Goal: Task Accomplishment & Management: Manage account settings

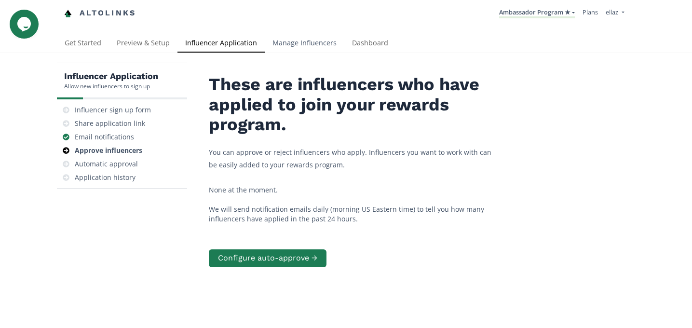
click at [296, 45] on link "Manage Influencers" at bounding box center [305, 43] width 80 height 19
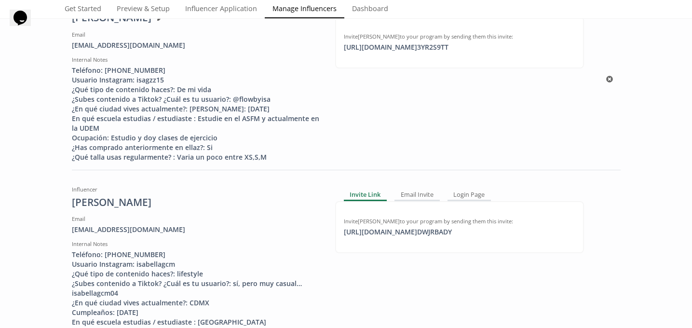
scroll to position [173, 0]
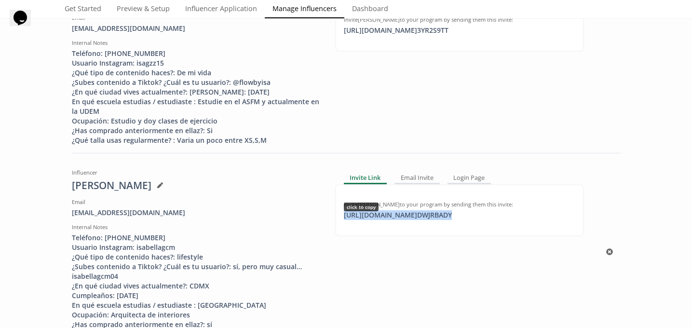
click at [416, 220] on div "https://app.altolinks.com/invite/ DWJRBADY click to copy" at bounding box center [398, 215] width 120 height 10
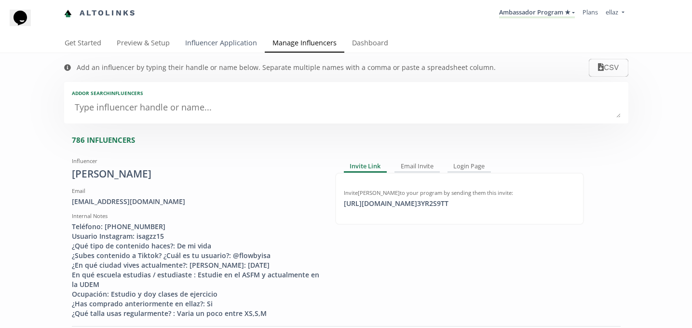
click at [208, 40] on link "Influencer Application" at bounding box center [221, 43] width 87 height 19
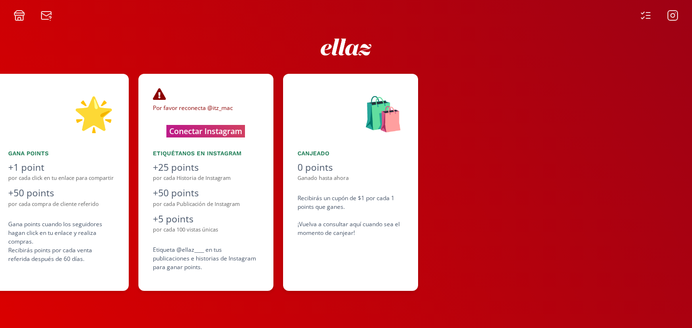
scroll to position [0, 579]
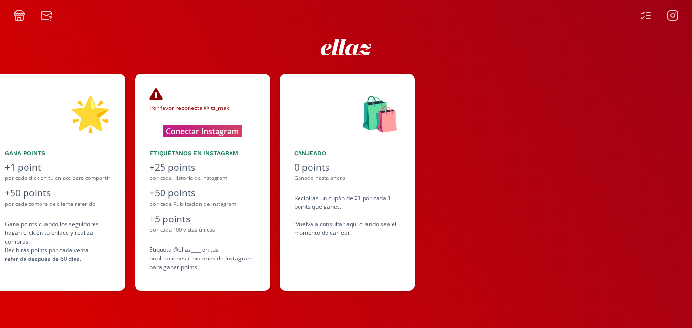
scroll to position [0, 579]
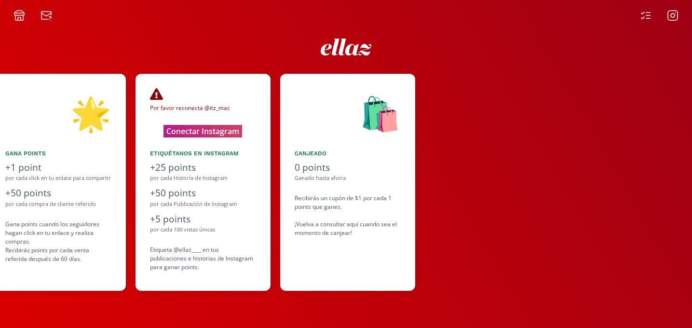
scroll to position [0, 579]
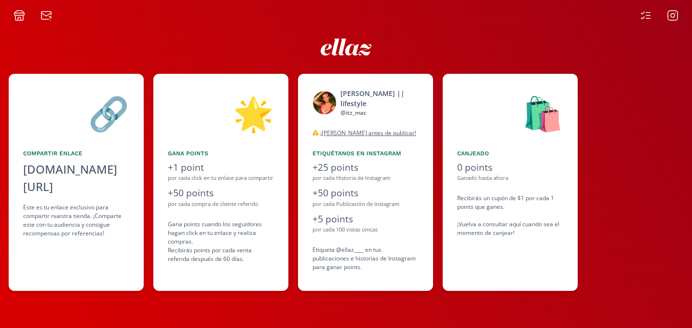
scroll to position [0, 434]
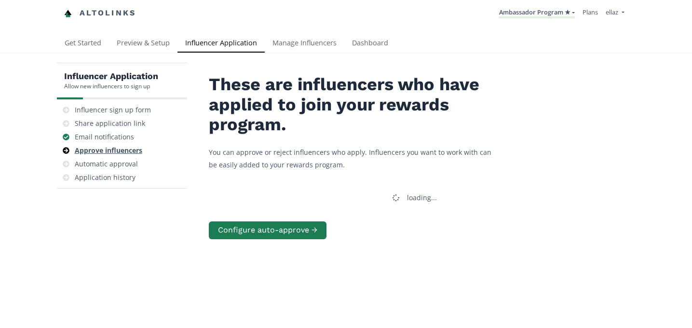
click at [125, 147] on div "Approve influencers" at bounding box center [109, 151] width 68 height 10
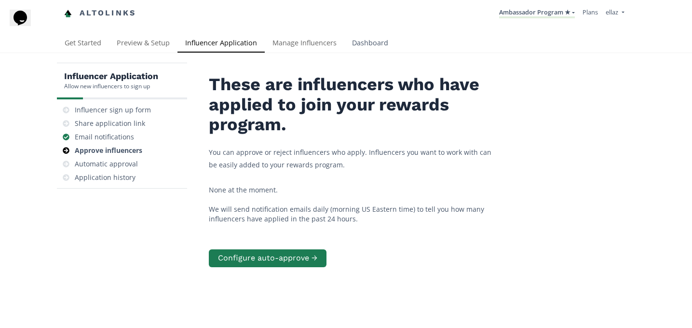
click at [374, 44] on link "Dashboard" at bounding box center [371, 43] width 52 height 19
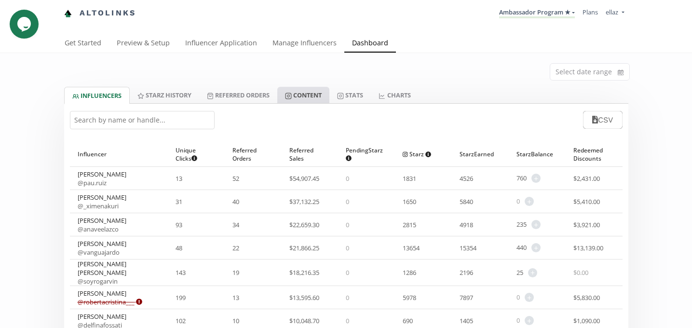
click at [324, 92] on link "Content" at bounding box center [303, 95] width 52 height 16
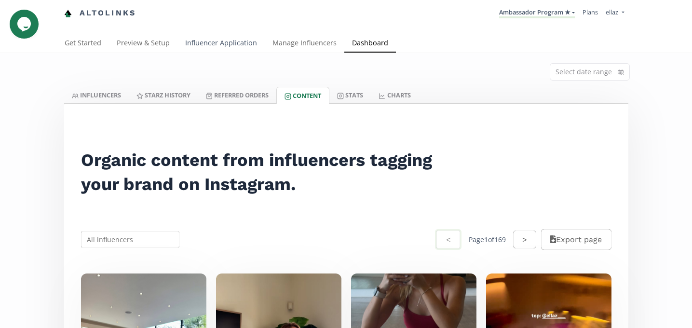
click at [230, 50] on link "Influencer Application" at bounding box center [221, 43] width 87 height 19
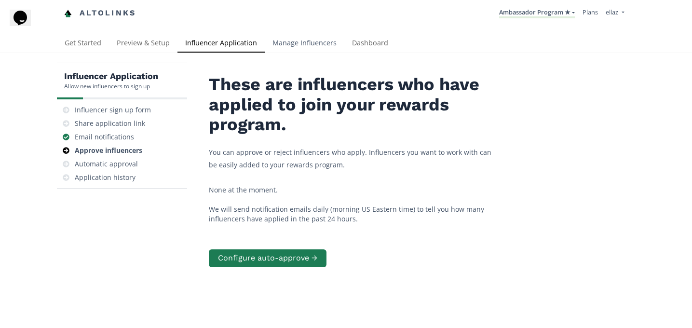
click at [278, 48] on link "Manage Influencers" at bounding box center [305, 43] width 80 height 19
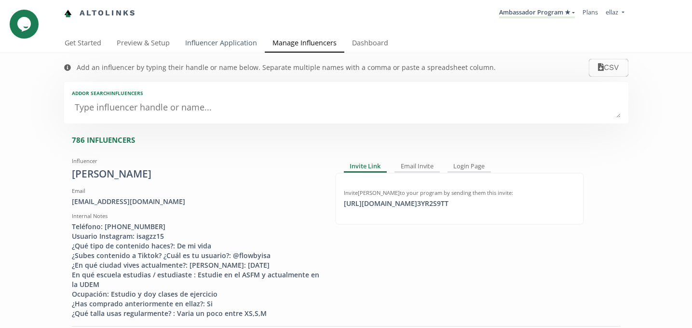
click at [217, 44] on link "Influencer Application" at bounding box center [221, 43] width 87 height 19
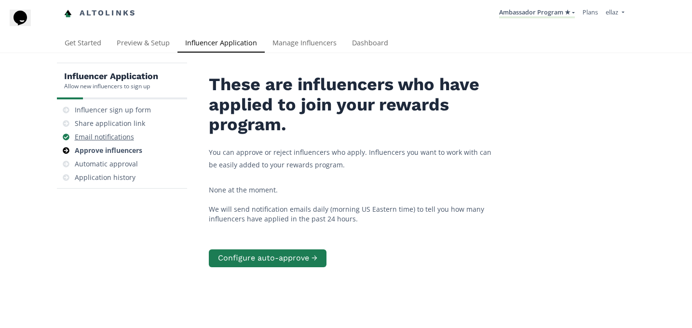
click at [119, 138] on div "Email notifications" at bounding box center [104, 137] width 59 height 10
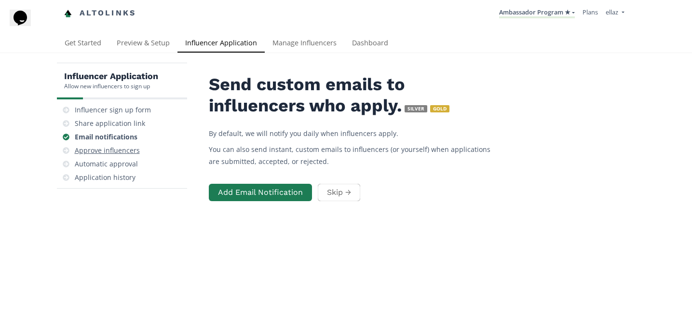
click at [123, 147] on div "Approve influencers" at bounding box center [107, 151] width 65 height 10
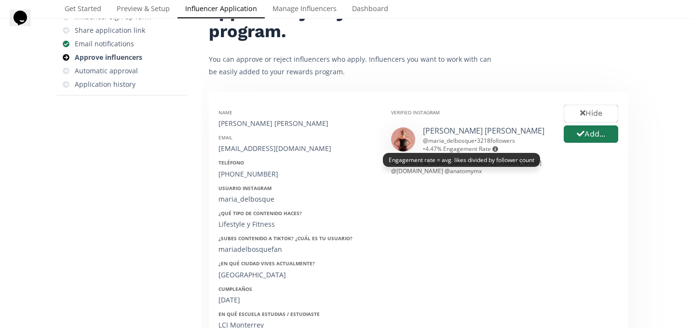
scroll to position [101, 0]
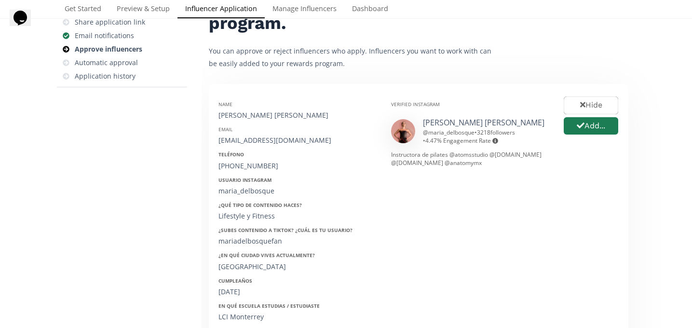
click at [246, 113] on div "[PERSON_NAME] [PERSON_NAME]" at bounding box center [298, 116] width 158 height 10
copy div "[PERSON_NAME] [PERSON_NAME]"
click at [253, 141] on div "[EMAIL_ADDRESS][DOMAIN_NAME]" at bounding box center [298, 141] width 158 height 10
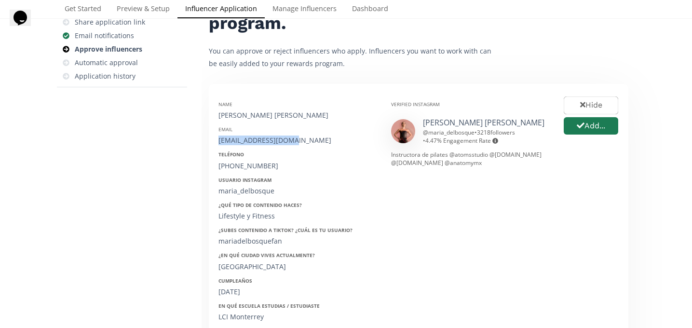
click at [253, 141] on div "[EMAIL_ADDRESS][DOMAIN_NAME]" at bounding box center [298, 141] width 158 height 10
copy div "mariadelbosquefantii"
click at [253, 141] on div "[EMAIL_ADDRESS][DOMAIN_NAME]" at bounding box center [298, 141] width 158 height 10
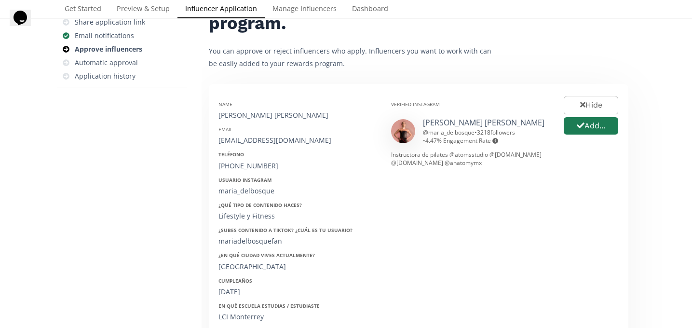
click at [239, 166] on div "[PHONE_NUMBER]" at bounding box center [298, 166] width 158 height 10
copy div "312"
click at [239, 166] on div "[PHONE_NUMBER]" at bounding box center [298, 166] width 158 height 10
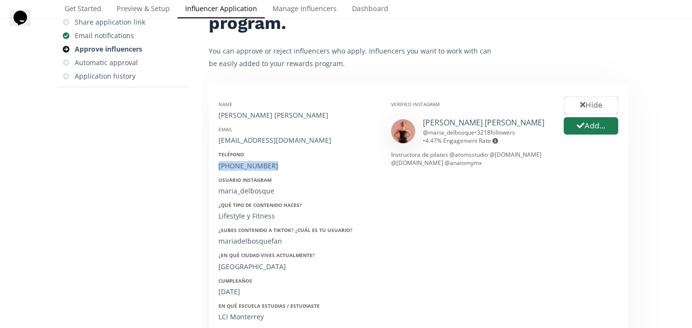
click at [239, 166] on div "[PHONE_NUMBER]" at bounding box center [298, 166] width 158 height 10
click at [249, 190] on div "maria_delbosque" at bounding box center [298, 191] width 158 height 10
copy div "maria_delbosque"
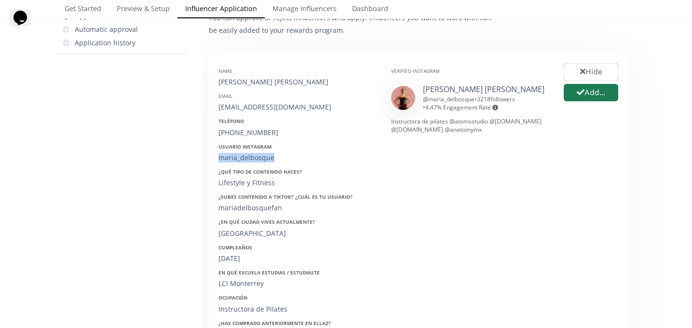
scroll to position [138, 0]
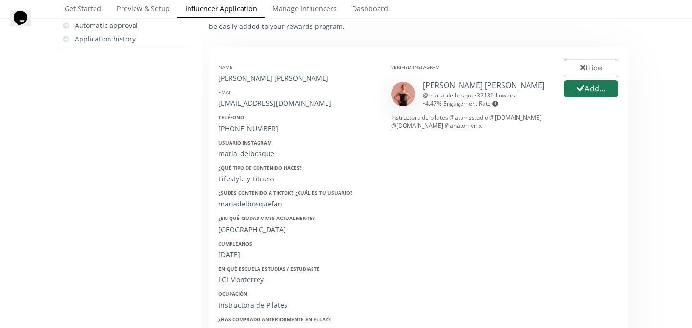
click at [237, 254] on div "31/01/2002" at bounding box center [298, 255] width 158 height 10
copy div "31/01/2002"
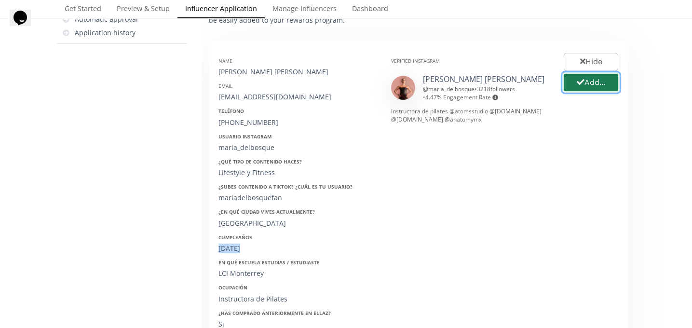
click at [585, 86] on button "Add..." at bounding box center [591, 82] width 57 height 21
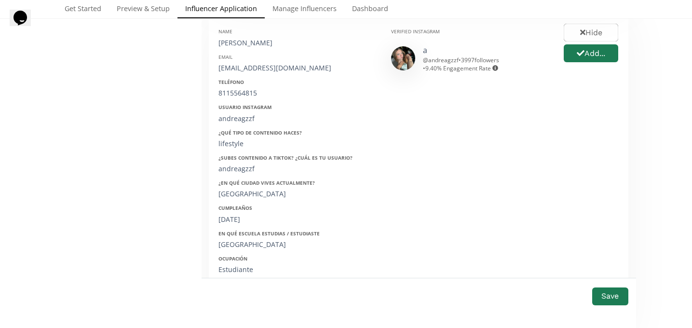
scroll to position [732, 0]
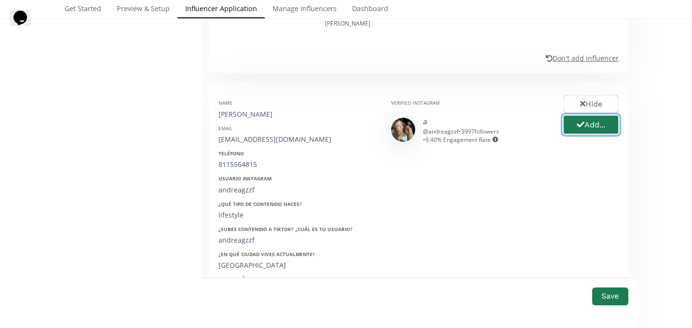
click at [582, 121] on icon "button" at bounding box center [581, 125] width 8 height 8
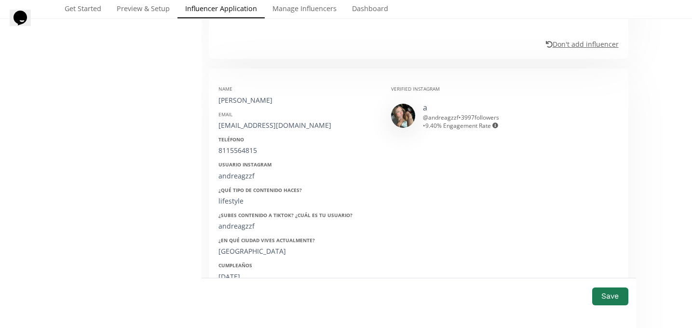
scroll to position [926, 0]
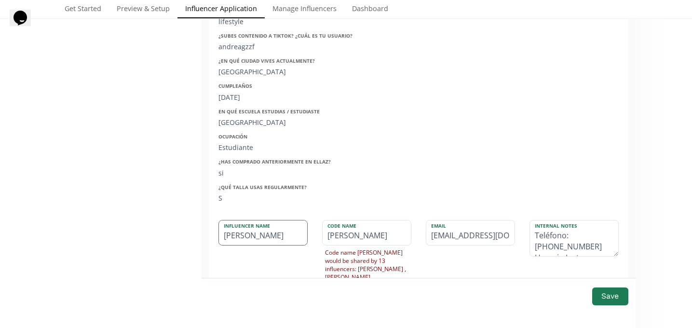
click at [279, 221] on input "Andrea" at bounding box center [263, 233] width 88 height 25
click at [254, 221] on input "Andrea Gonzalez" at bounding box center [263, 233] width 88 height 25
type input "Andrea Gonzalez"
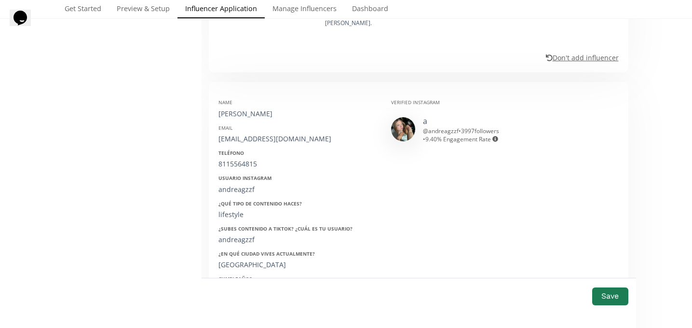
scroll to position [727, 0]
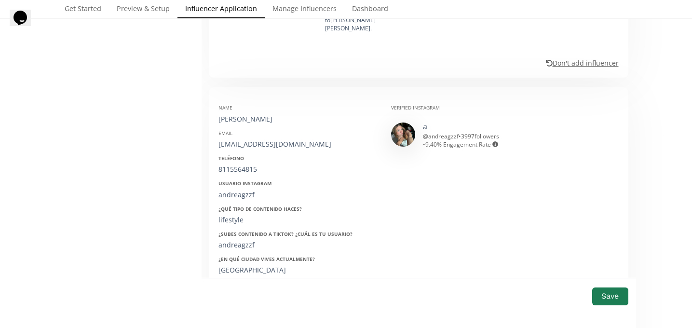
click at [258, 139] on div "andreagzz290@gmail.com" at bounding box center [298, 144] width 158 height 10
copy div "andreagzz290@gmail.com"
click at [241, 165] on div "8115564815" at bounding box center [298, 170] width 158 height 10
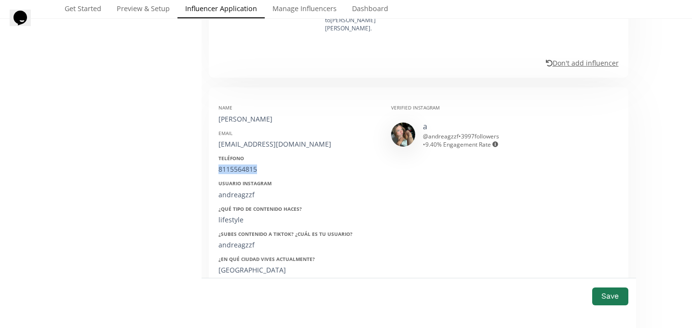
click at [241, 165] on div "8115564815" at bounding box center [298, 170] width 158 height 10
copy div "8115564815"
click at [241, 190] on div "andreagzzf" at bounding box center [298, 195] width 158 height 10
copy div "andreagzzf"
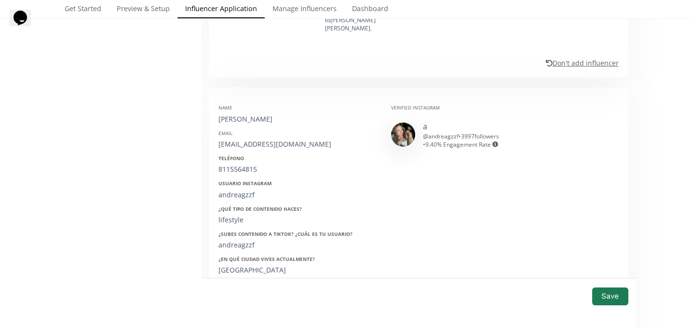
click at [237, 291] on div "31/01/2003" at bounding box center [298, 296] width 158 height 10
copy div "31/01/2003"
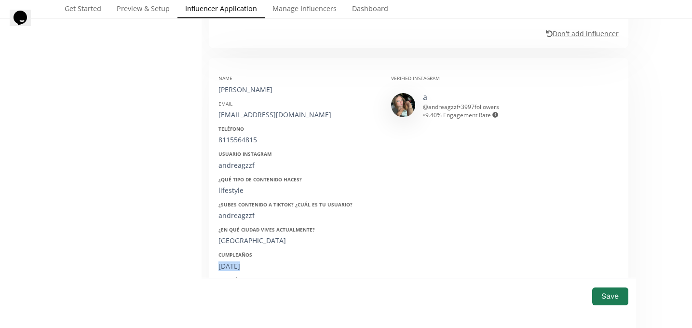
scroll to position [891, 0]
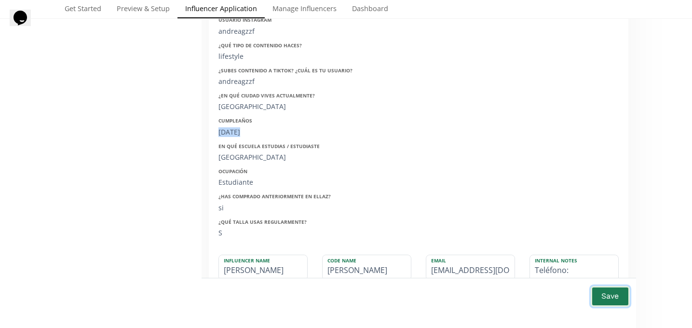
click at [605, 300] on button "Save" at bounding box center [610, 296] width 39 height 21
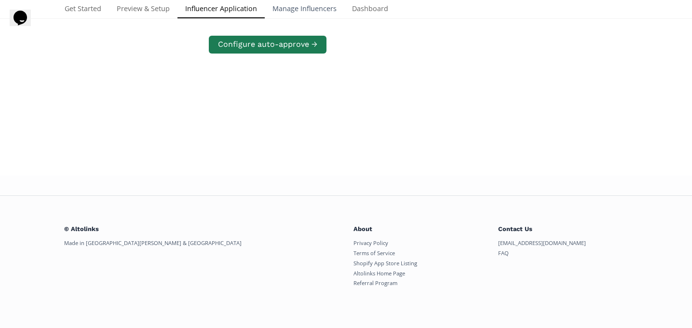
scroll to position [194, 0]
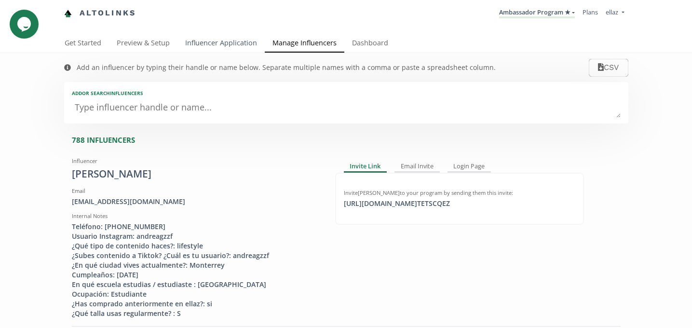
click at [195, 37] on link "Influencer Application" at bounding box center [221, 43] width 87 height 19
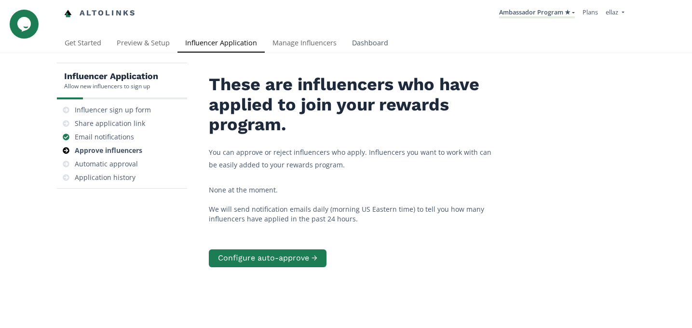
click at [368, 40] on link "Dashboard" at bounding box center [371, 43] width 52 height 19
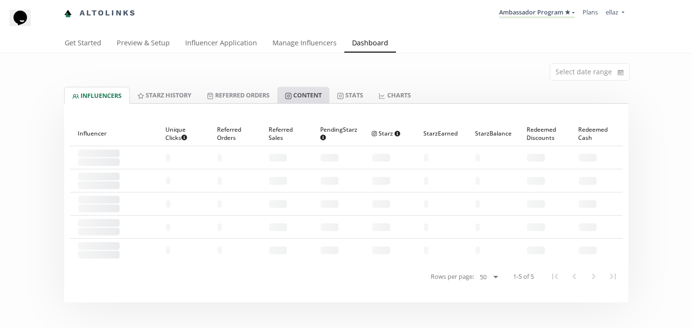
click at [328, 95] on link "Content" at bounding box center [303, 95] width 52 height 16
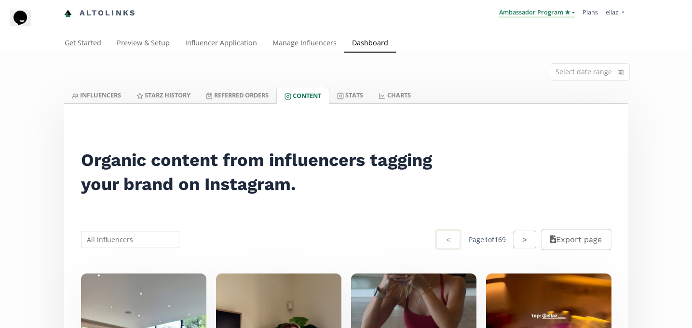
click at [564, 15] on link "Ambassador Program ★" at bounding box center [537, 13] width 76 height 11
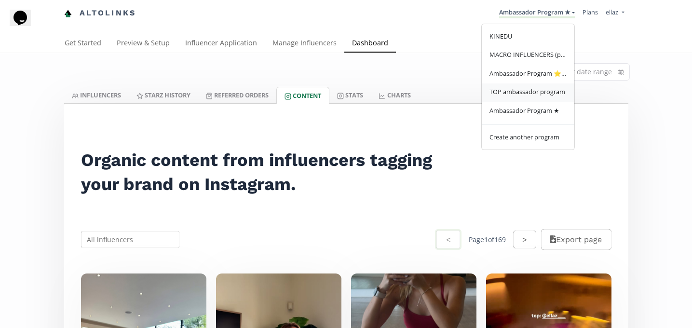
click at [534, 96] on span "TOP ambassador program" at bounding box center [528, 91] width 76 height 9
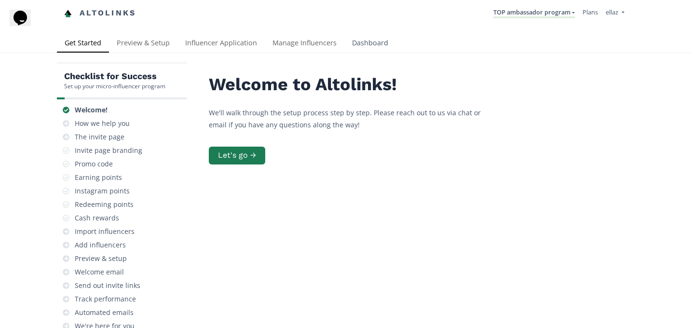
click at [366, 48] on link "Dashboard" at bounding box center [371, 43] width 52 height 19
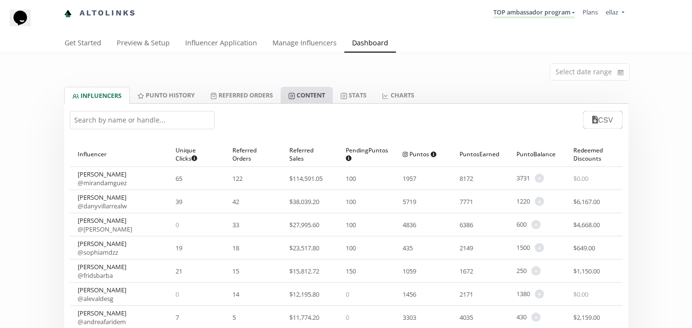
click at [315, 97] on link "Content" at bounding box center [307, 95] width 52 height 16
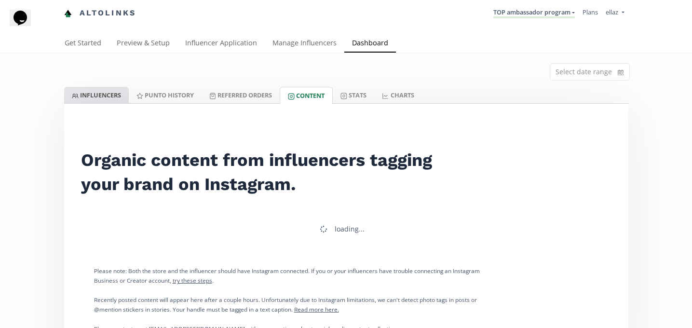
click at [101, 92] on link "INFLUENCERS" at bounding box center [96, 95] width 65 height 16
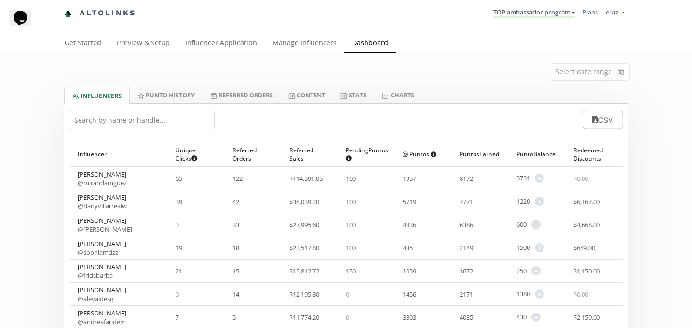
click at [123, 124] on input "text" at bounding box center [142, 120] width 145 height 18
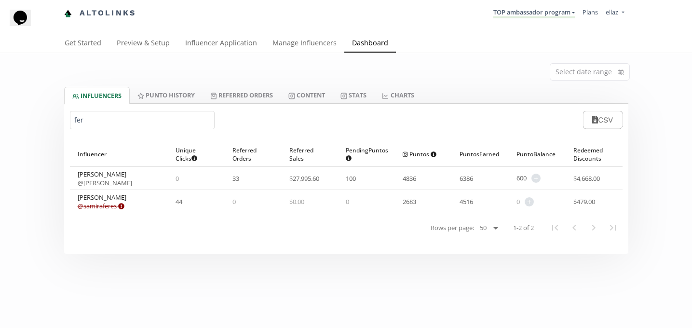
type input "fer"
copy link "@ fernanda_samano"
drag, startPoint x: 143, startPoint y: 181, endPoint x: 76, endPoint y: 181, distance: 67.6
click at [76, 181] on div "Fernanda @ fernanda_samano" at bounding box center [119, 178] width 98 height 23
click at [315, 96] on link "Content" at bounding box center [307, 95] width 52 height 16
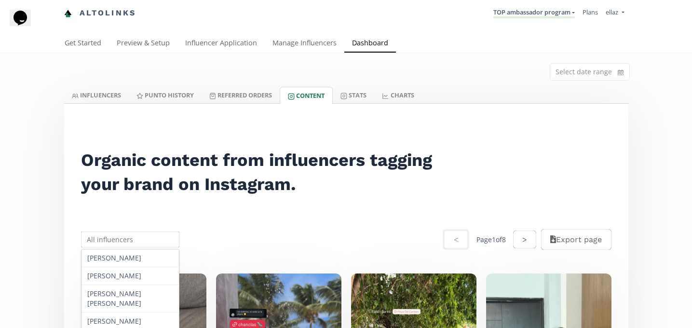
click at [142, 241] on input "text" at bounding box center [131, 239] width 102 height 19
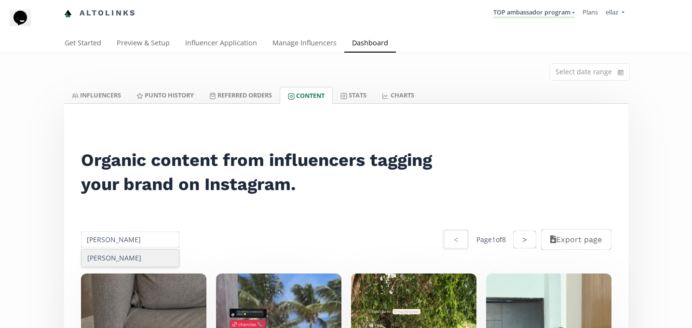
click at [142, 265] on div "Alexa Santillan" at bounding box center [131, 257] width 98 height 17
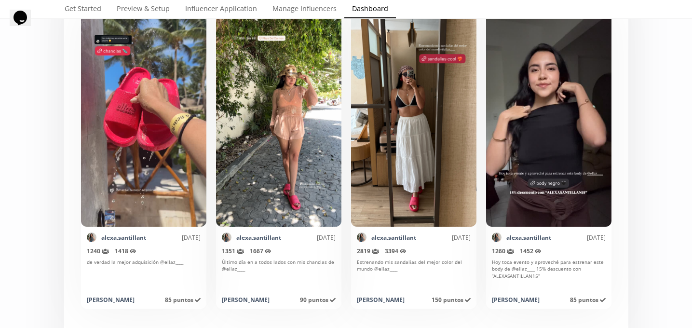
scroll to position [226, 0]
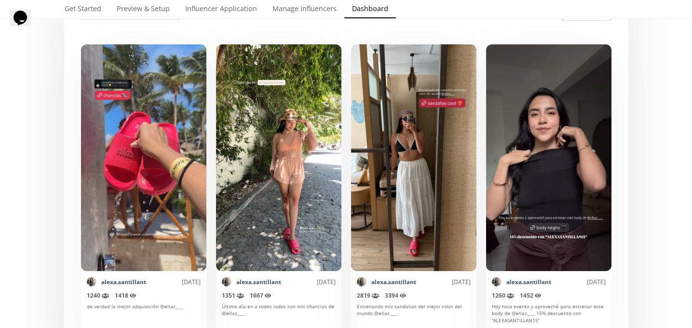
click at [126, 287] on div "alexa.santillant 4 days ago" at bounding box center [144, 282] width 114 height 10
click at [126, 283] on link "alexa.santillant" at bounding box center [123, 282] width 45 height 8
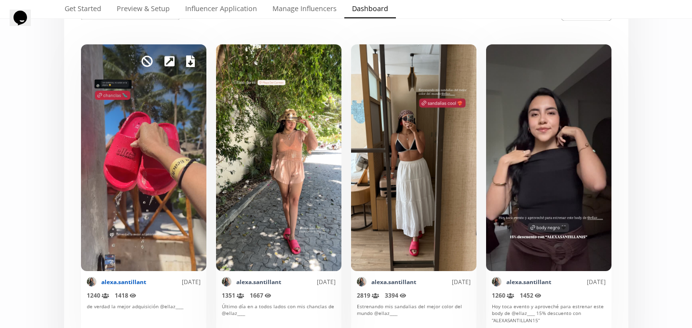
scroll to position [0, 0]
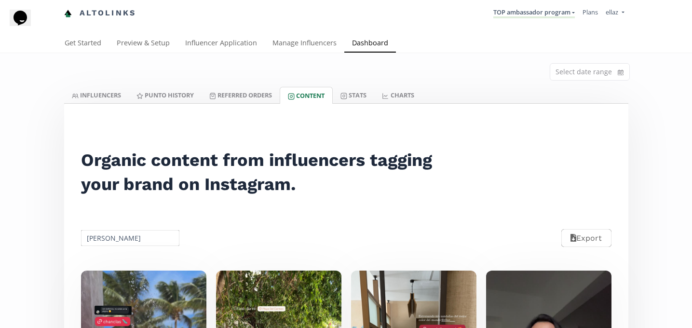
click at [125, 238] on input "Alexa Santillan" at bounding box center [131, 238] width 102 height 19
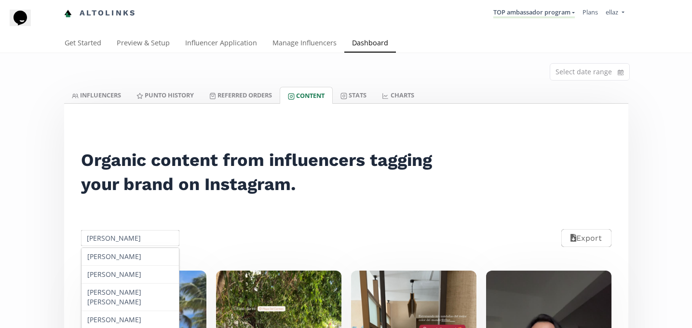
click at [125, 238] on input "Alexa Santillan" at bounding box center [131, 238] width 102 height 19
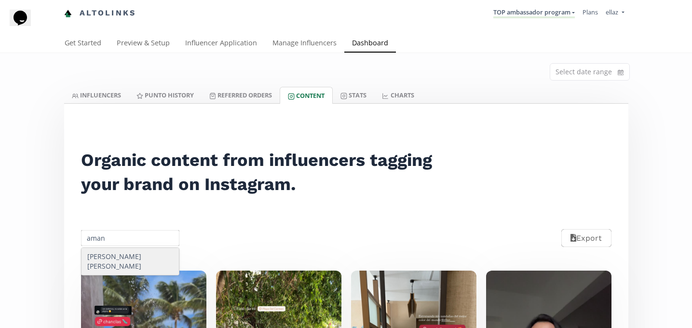
click at [146, 265] on div "Amanda Isabella" at bounding box center [131, 261] width 98 height 27
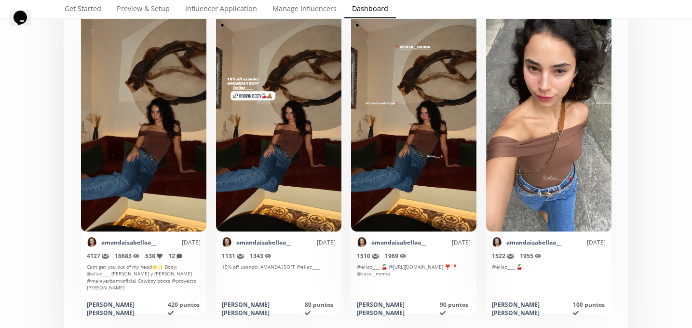
scroll to position [268, 0]
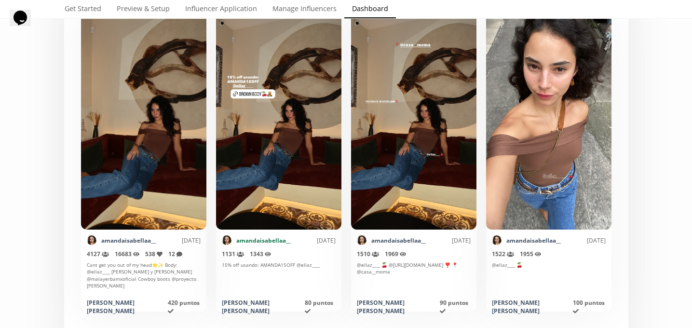
click at [251, 240] on link "amandaisabellaa__" at bounding box center [263, 240] width 55 height 8
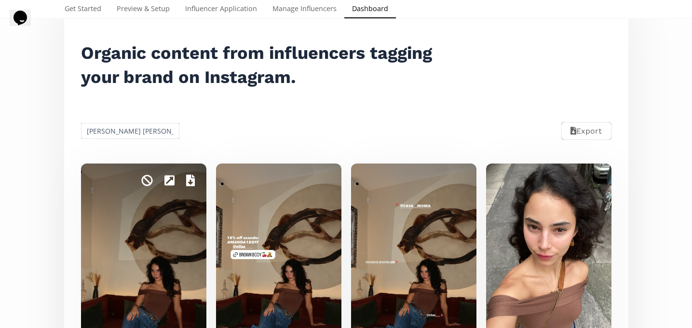
scroll to position [97, 0]
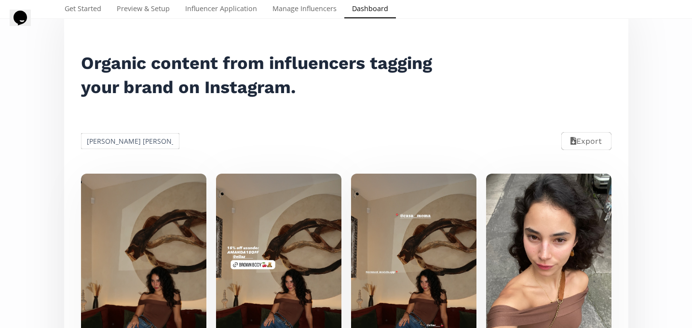
click at [120, 143] on input "Amanda Isabella" at bounding box center [131, 141] width 102 height 19
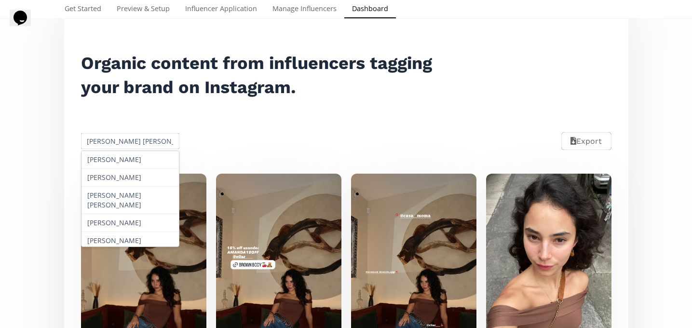
click at [120, 143] on input "Amanda Isabella" at bounding box center [131, 141] width 102 height 19
paste input "Sofia Zavala Gutierrez"
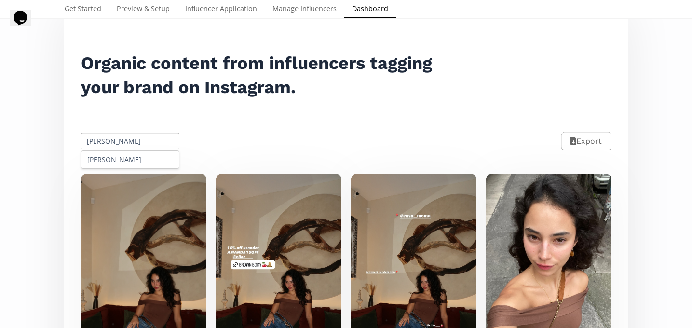
type input "Sofia Zavala Gutierrez"
click at [116, 155] on div "Sofia Zavala Gutierrez" at bounding box center [131, 159] width 98 height 17
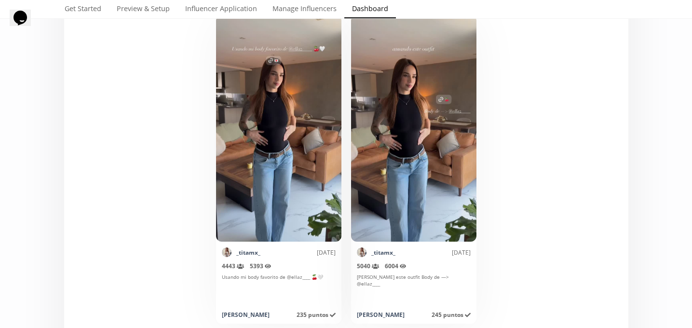
scroll to position [275, 0]
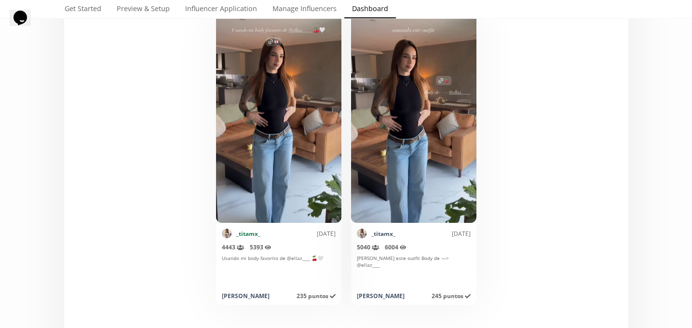
click at [252, 236] on link "_titamx_" at bounding box center [248, 234] width 24 height 8
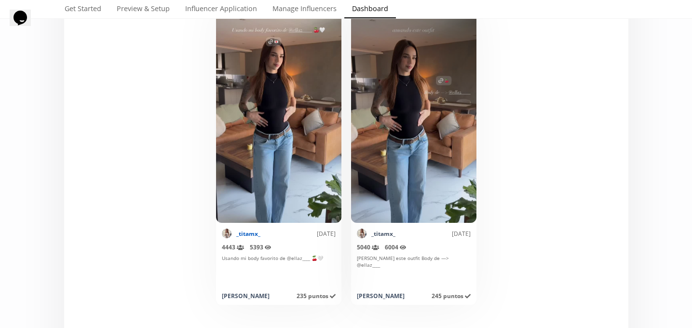
scroll to position [0, 0]
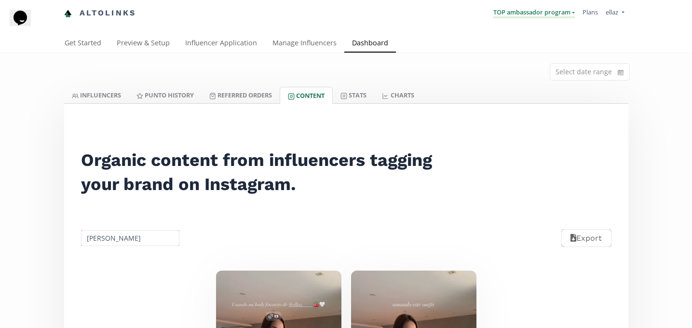
click at [565, 13] on link "TOP ambassador program" at bounding box center [535, 13] width 82 height 11
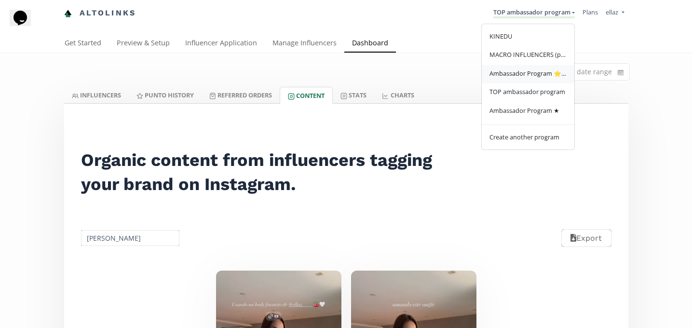
click at [534, 78] on span "Ambassador Program ⭐️⭐️" at bounding box center [528, 73] width 77 height 9
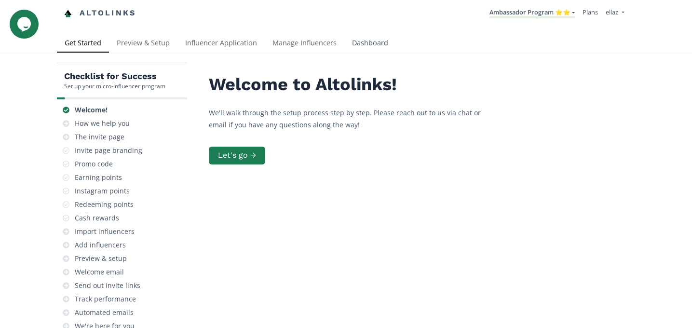
click at [376, 46] on link "Dashboard" at bounding box center [371, 43] width 52 height 19
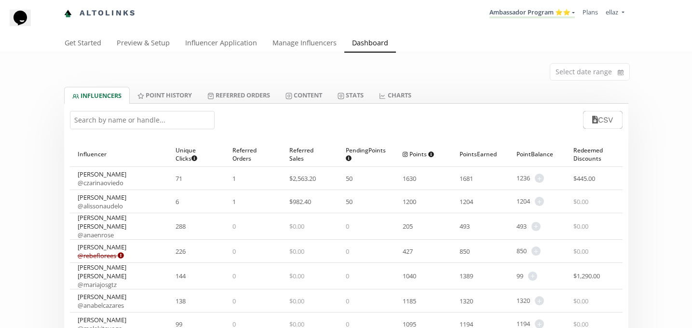
click at [178, 129] on input "text" at bounding box center [142, 120] width 145 height 18
paste input "@reginamcedeno"
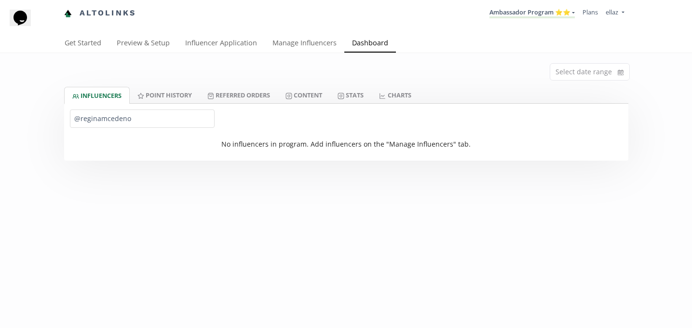
click at [79, 119] on input "@reginamcedeno" at bounding box center [142, 119] width 145 height 18
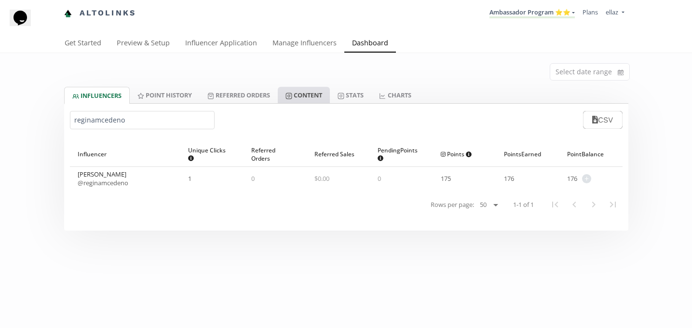
type input "reginamcedeno"
click at [313, 97] on link "Content" at bounding box center [304, 95] width 52 height 16
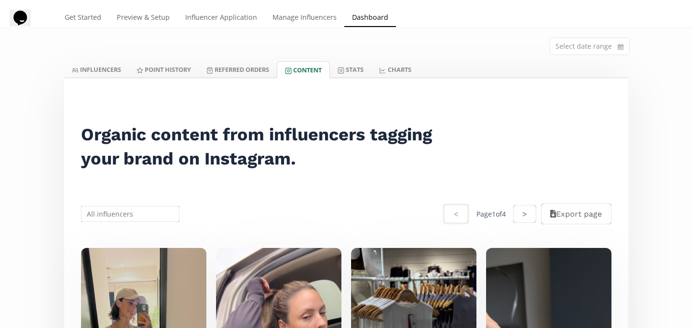
scroll to position [28, 0]
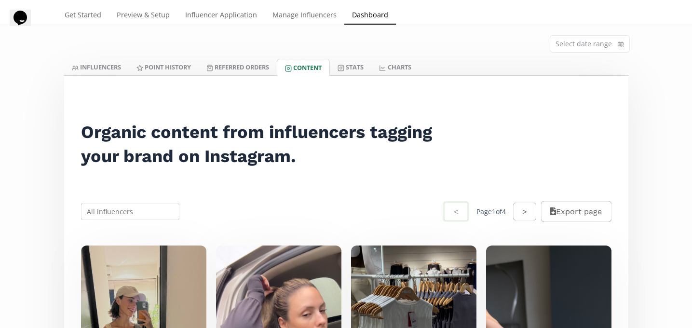
click at [137, 216] on input "text" at bounding box center [131, 211] width 102 height 19
paste input "@reginamcedeno"
click at [93, 213] on input "@reginamcedeno" at bounding box center [131, 211] width 102 height 19
click at [115, 216] on input "reginamcedeno" at bounding box center [131, 211] width 102 height 19
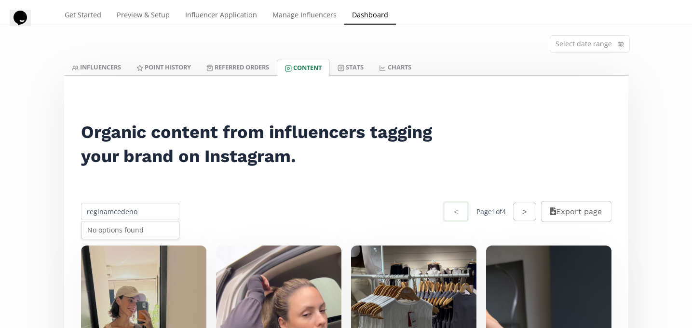
click at [115, 216] on input "reginamcedeno" at bounding box center [131, 211] width 102 height 19
click at [139, 249] on div "Regina Martinez Cedeño" at bounding box center [131, 247] width 98 height 17
type input "Regina Martinez Cedeño"
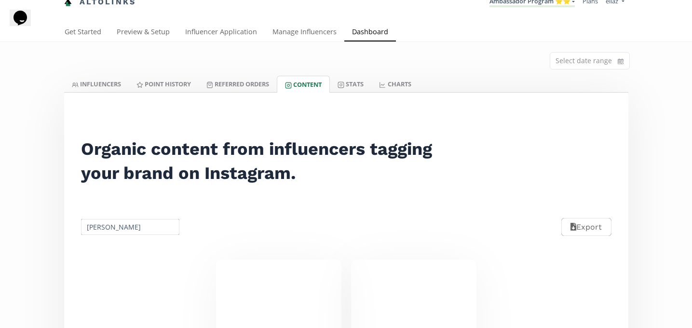
scroll to position [0, 0]
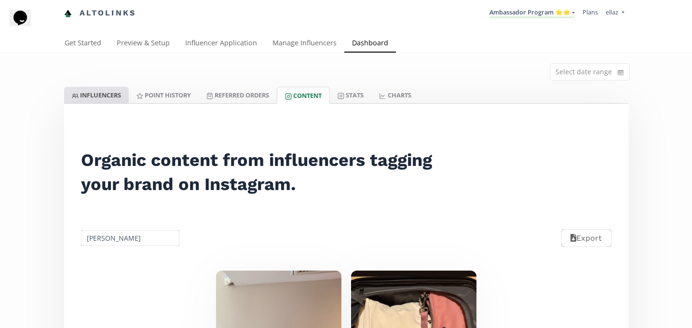
click at [114, 93] on link "INFLUENCERS" at bounding box center [96, 95] width 65 height 16
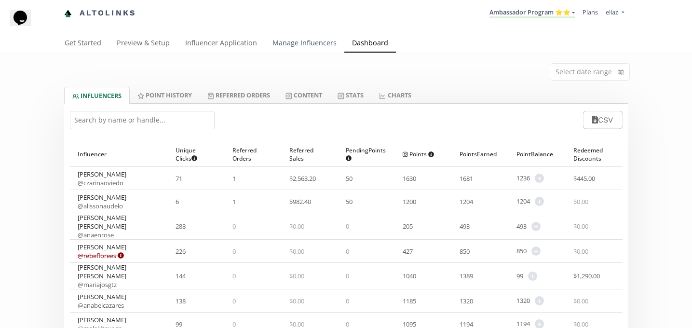
click at [291, 40] on link "Manage Influencers" at bounding box center [305, 43] width 80 height 19
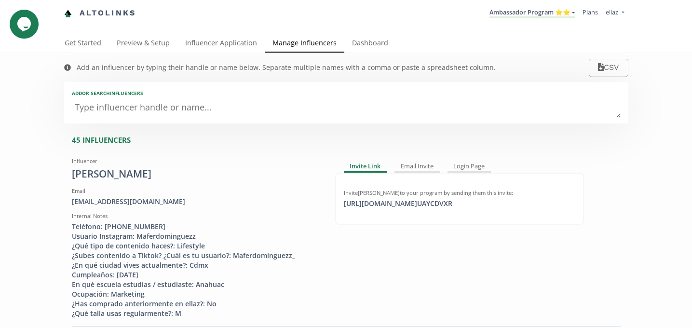
click at [115, 117] on textarea at bounding box center [346, 107] width 549 height 19
type textarea "re"
type input "re"
type input "RE"
type textarea "reg"
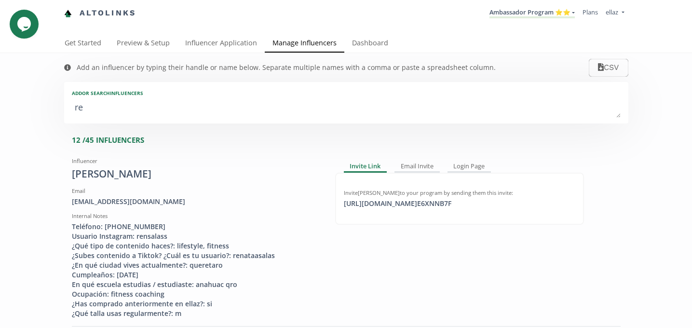
type input "reg"
type input "REG"
type textarea "regi"
type input "regi"
type input "REGI"
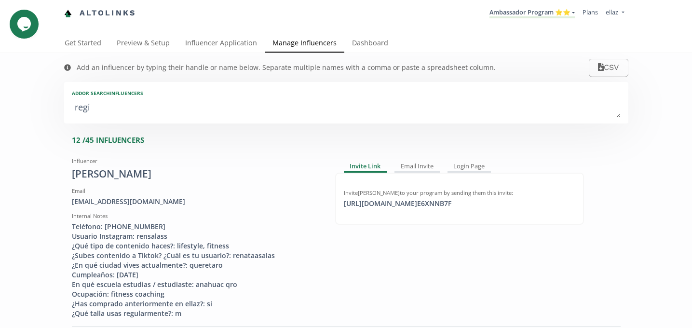
type textarea "regin"
type input "regin"
type input "REGIN"
type textarea "regina"
type input "regina"
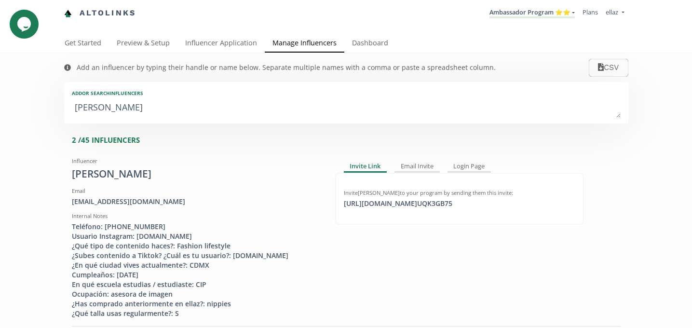
type input "REGINA"
type textarea "regina h"
type input "regina h"
type textarea "regina h"
copy div "re.hi.na"
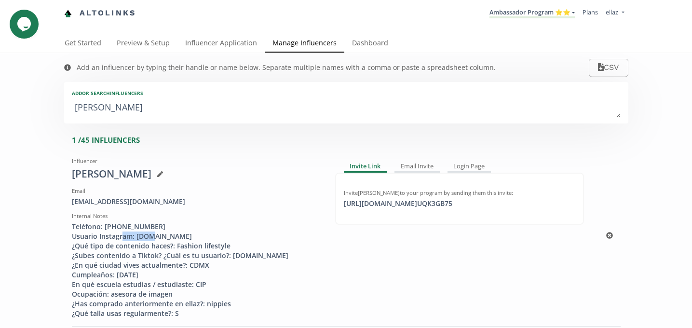
drag, startPoint x: 166, startPoint y: 237, endPoint x: 136, endPoint y: 237, distance: 29.9
click at [136, 237] on div "Teléfono: 5510470599 Usuario Instagram: re.hi.na ¿Qué tipo de contenido haces?:…" at bounding box center [196, 270] width 249 height 97
click at [526, 11] on link "Ambassador Program ⭐️⭐️" at bounding box center [532, 13] width 85 height 11
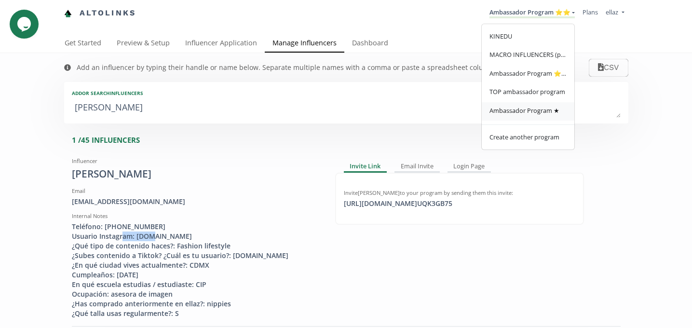
click at [527, 106] on link "Ambassador Program ★" at bounding box center [528, 111] width 93 height 19
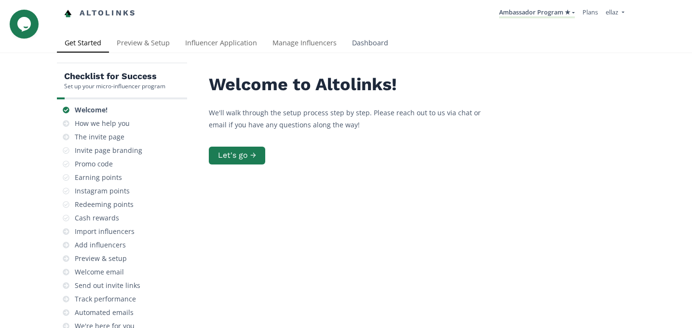
click at [360, 42] on link "Dashboard" at bounding box center [371, 43] width 52 height 19
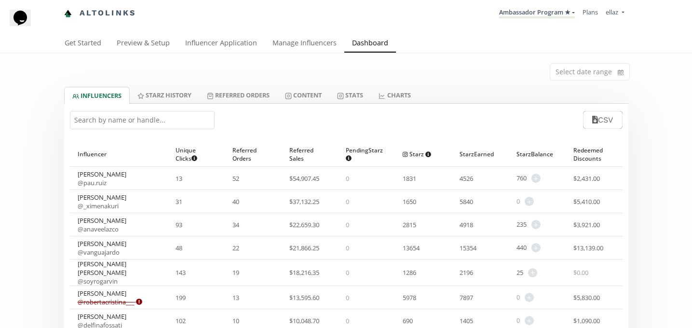
click at [122, 131] on div "CSV" at bounding box center [346, 120] width 565 height 32
click at [313, 92] on link "Content" at bounding box center [303, 95] width 52 height 16
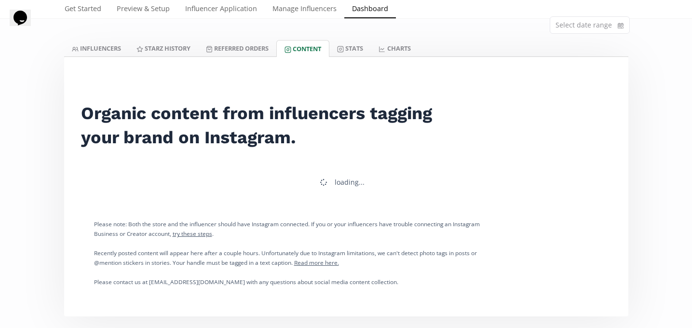
scroll to position [47, 0]
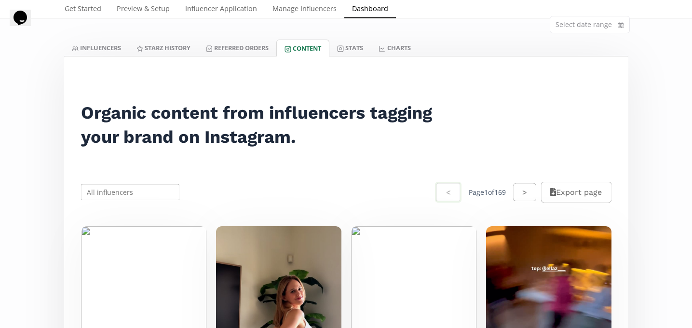
click at [144, 199] on input "text" at bounding box center [131, 192] width 102 height 19
click at [141, 194] on input "text" at bounding box center [131, 192] width 102 height 19
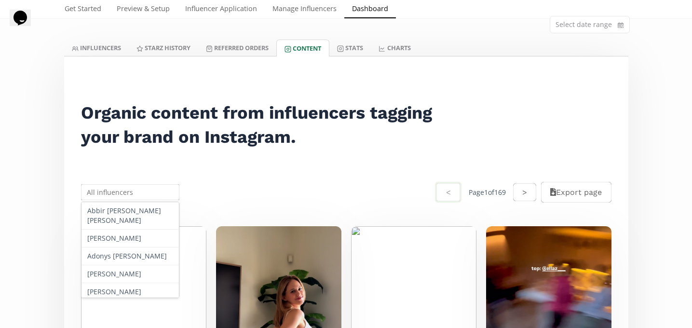
paste input "Melissa Escamilla"
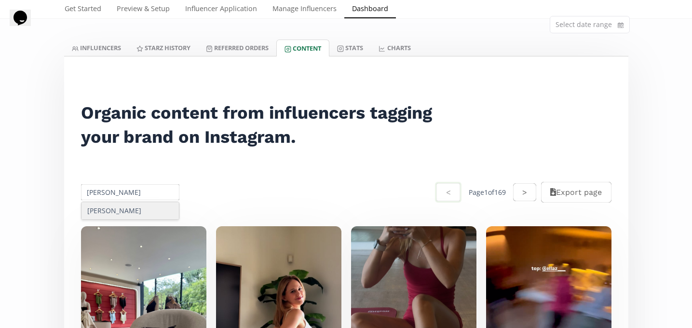
click at [136, 210] on div "Melissa Escamilla" at bounding box center [131, 210] width 98 height 17
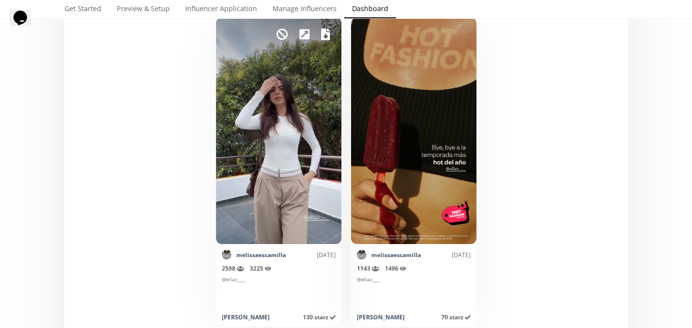
scroll to position [254, 0]
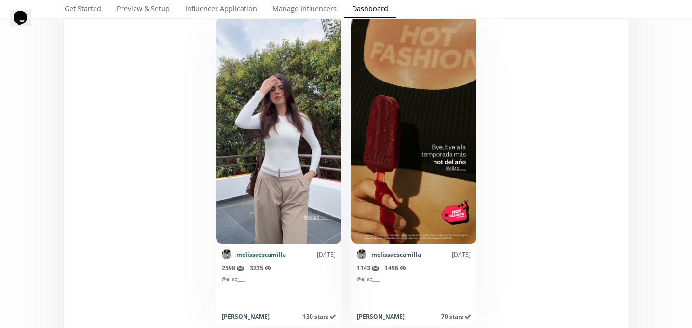
click at [248, 258] on link "melissaescamilla" at bounding box center [261, 254] width 50 height 8
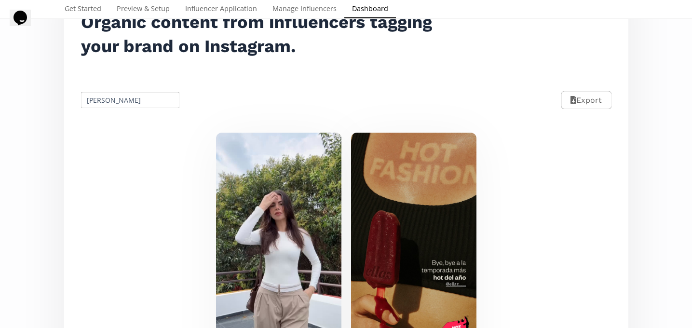
scroll to position [125, 0]
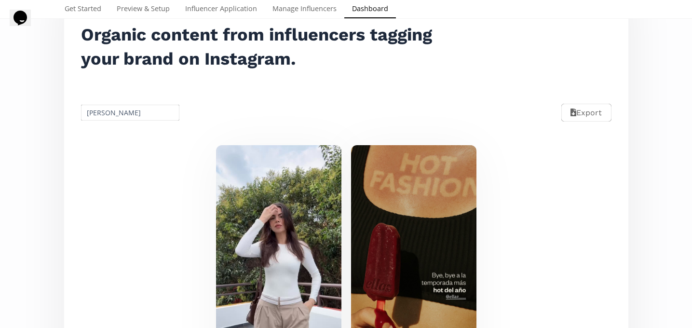
click at [116, 113] on input "Melissa Escamilla" at bounding box center [131, 112] width 102 height 19
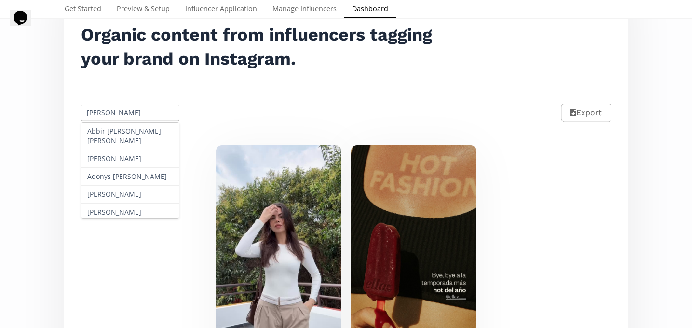
click at [116, 113] on input "Melissa Escamilla" at bounding box center [131, 112] width 102 height 19
paste input "Paloma Rojo"
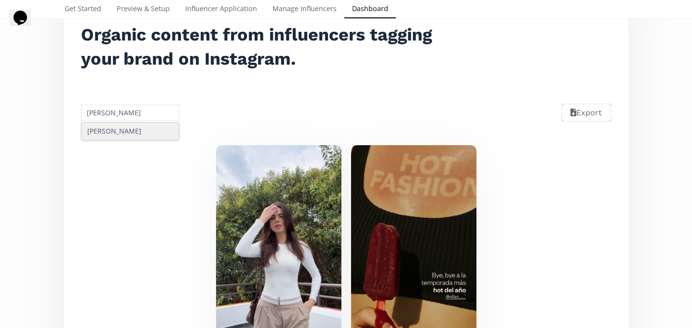
click at [123, 131] on div "Paloma Rojo" at bounding box center [131, 131] width 98 height 17
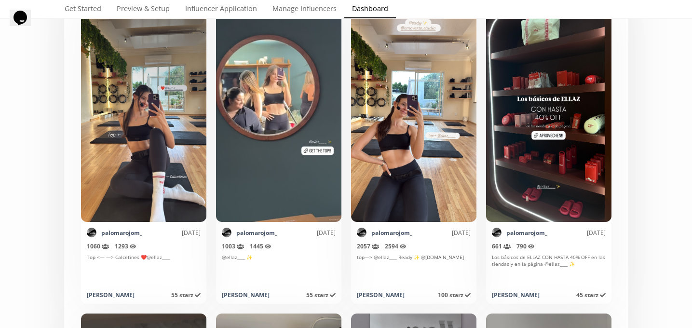
scroll to position [0, 0]
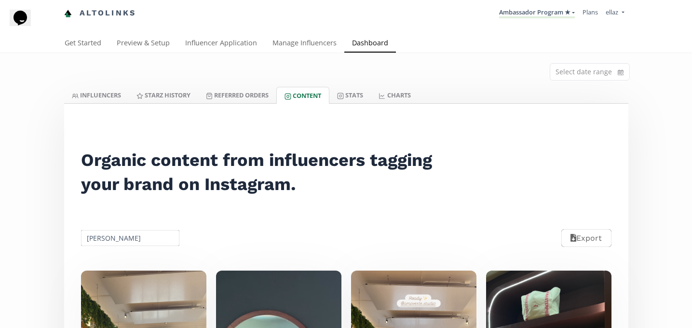
click at [116, 240] on input "Paloma Rojo" at bounding box center [131, 238] width 102 height 19
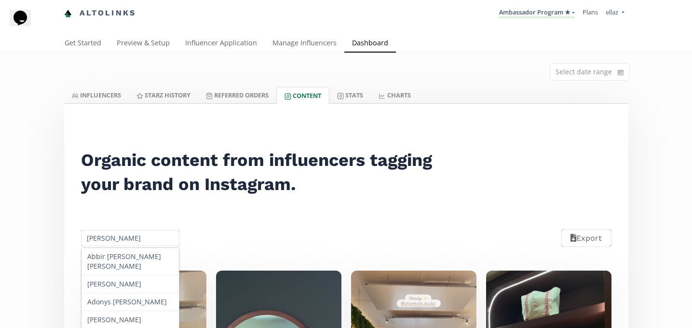
click at [116, 240] on input "Paloma Rojo" at bounding box center [131, 238] width 102 height 19
paste input "Valentina Pérez"
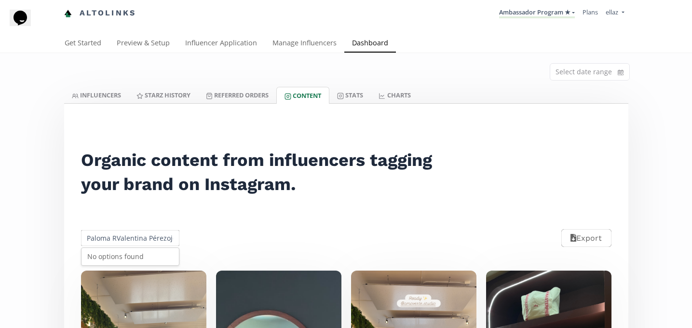
scroll to position [0, 2]
click at [107, 237] on input "Paloma RValentina Pérezojo" at bounding box center [131, 238] width 102 height 19
paste input "Valentina Pérez"
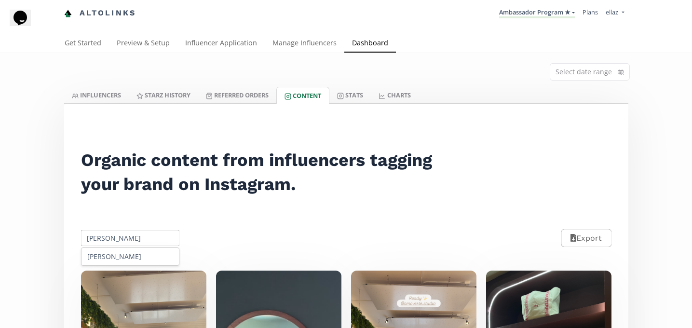
scroll to position [0, 0]
click at [120, 253] on div "Valentina Pérez" at bounding box center [131, 256] width 98 height 17
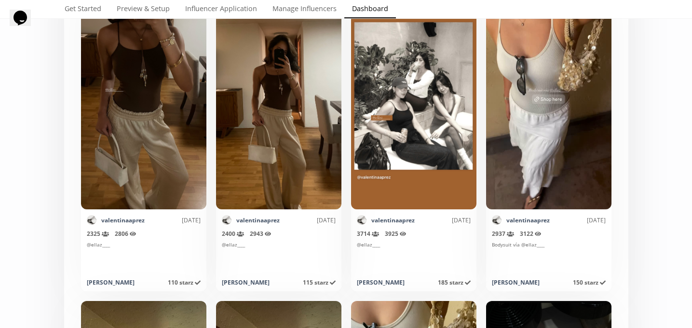
scroll to position [103, 0]
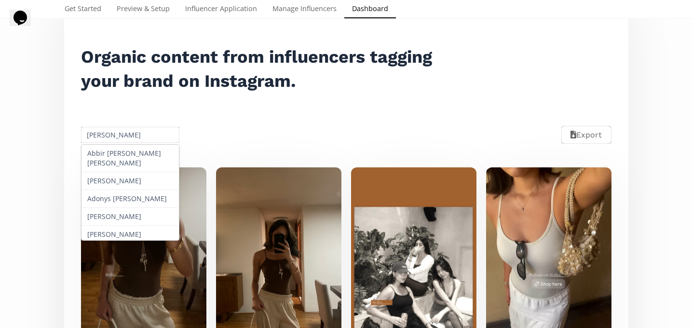
click at [112, 135] on input "Valentina Pérez" at bounding box center [131, 134] width 102 height 19
paste input "Ana Paulina López Peniche"
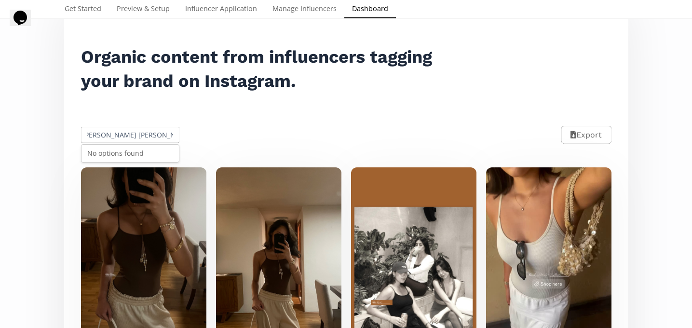
scroll to position [0, 0]
click at [154, 157] on div "Ana Paulina Lopez" at bounding box center [131, 153] width 98 height 17
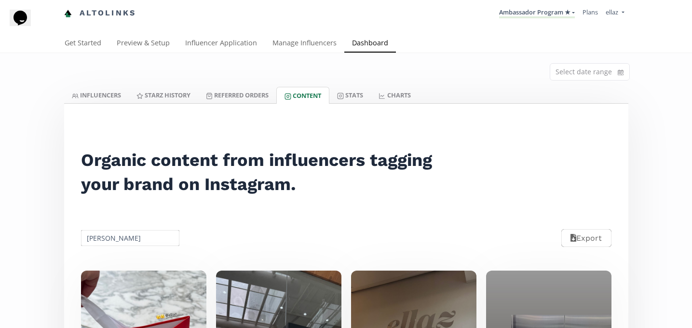
click at [123, 238] on input "Ana Paulina Lopez" at bounding box center [131, 238] width 102 height 19
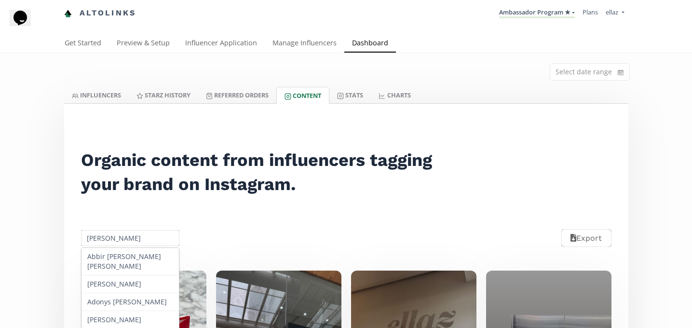
click at [123, 238] on input "Ana Paulina Lopez" at bounding box center [131, 238] width 102 height 19
paste input "Regina Navarro"
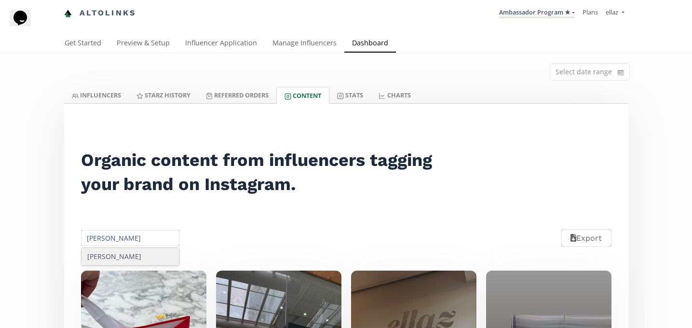
click at [142, 254] on div "Regina Navarro" at bounding box center [131, 256] width 98 height 17
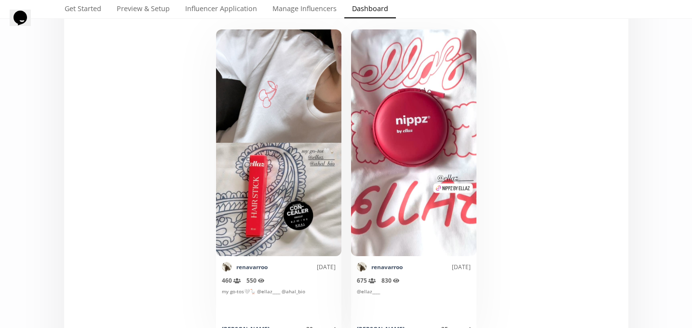
scroll to position [239, 0]
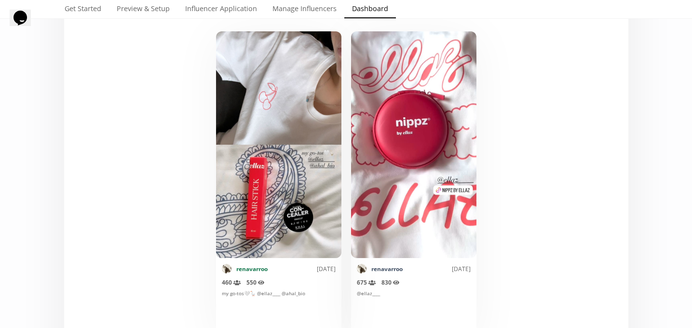
click at [257, 269] on link "renavarroo" at bounding box center [251, 269] width 31 height 8
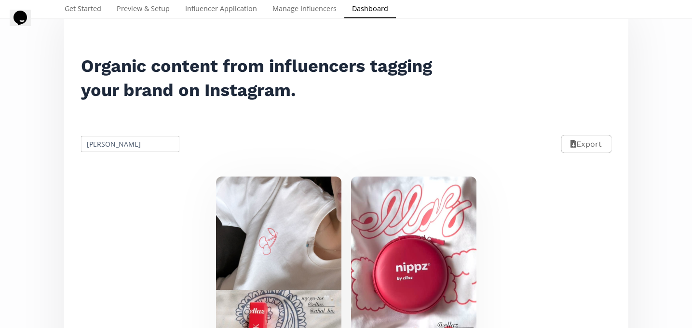
scroll to position [89, 0]
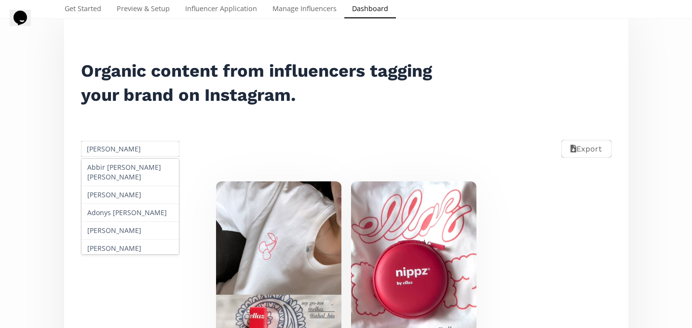
click at [113, 150] on input "[PERSON_NAME]" at bounding box center [131, 148] width 102 height 19
paste input "Arlette Garcia Arambu"
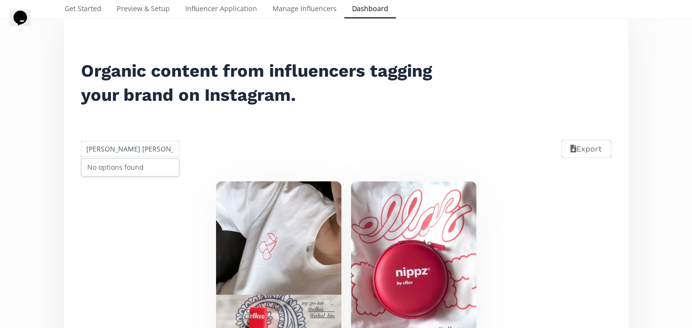
scroll to position [0, 0]
click at [135, 174] on div "Arlette Garcia Arámburo" at bounding box center [131, 167] width 98 height 17
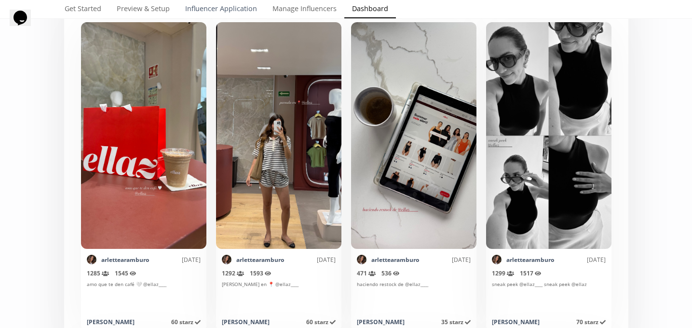
scroll to position [67, 0]
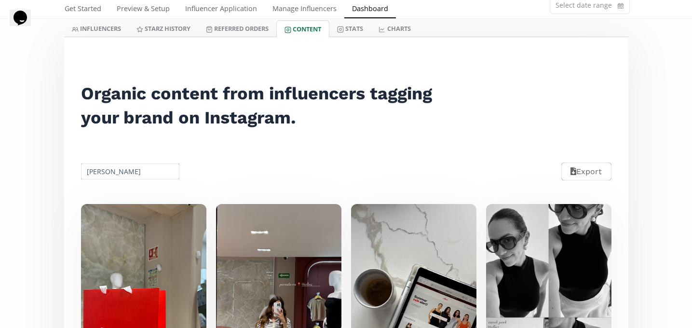
click at [115, 179] on input "Arlette Garcia Arámburo" at bounding box center [131, 171] width 102 height 19
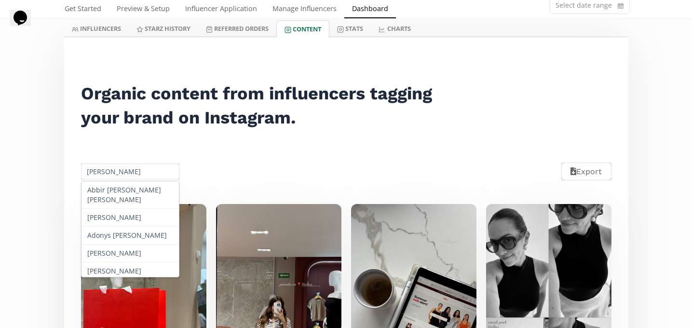
click at [115, 179] on input "Arlette Garcia Arámburo" at bounding box center [131, 171] width 102 height 19
paste input "lexia Urrea"
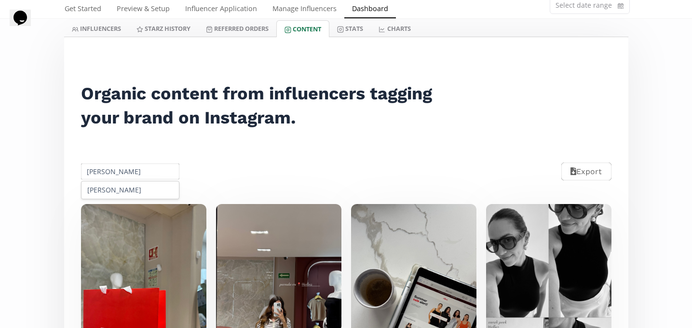
click at [120, 190] on div "[PERSON_NAME]" at bounding box center [131, 189] width 98 height 17
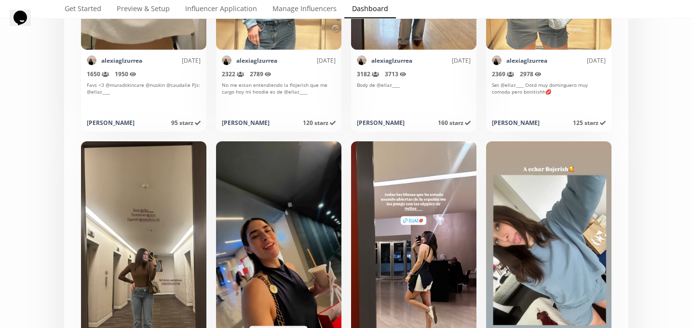
scroll to position [0, 0]
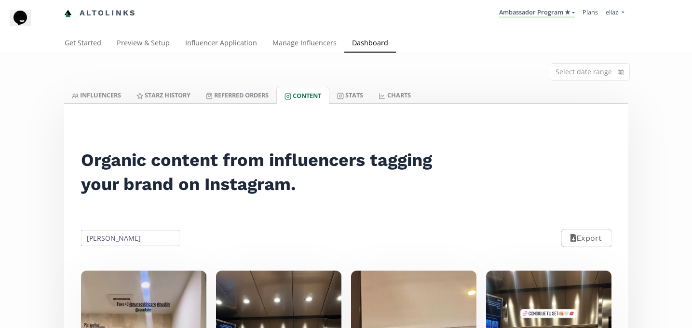
click at [111, 236] on input "[PERSON_NAME]" at bounding box center [131, 238] width 102 height 19
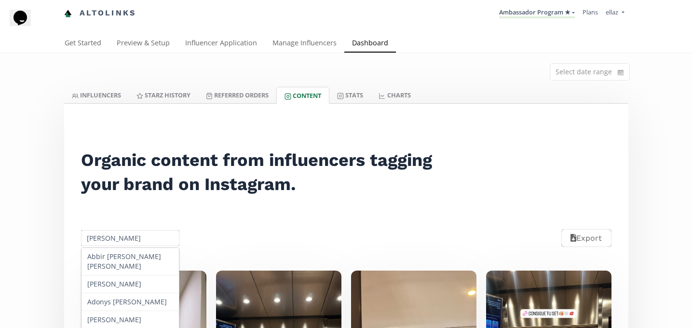
click at [111, 236] on input "[PERSON_NAME]" at bounding box center [131, 238] width 102 height 19
paste input "Diana Laura Pérez Berzunz"
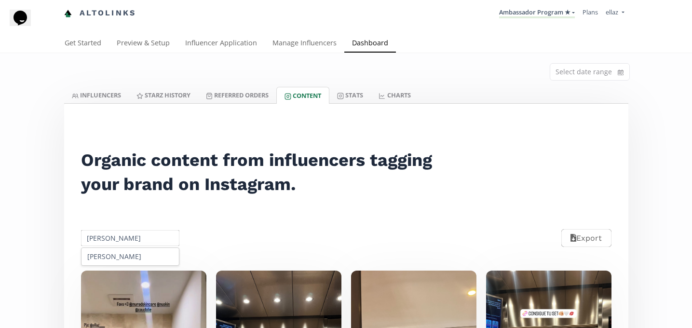
click at [139, 256] on div "Diana Laura Pérez" at bounding box center [131, 256] width 98 height 17
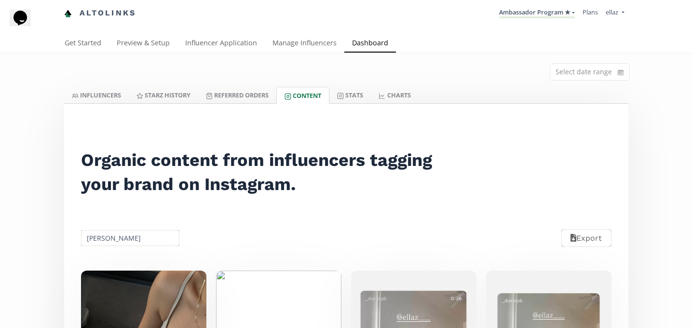
click at [111, 234] on input "Diana Laura Pérez" at bounding box center [131, 238] width 102 height 19
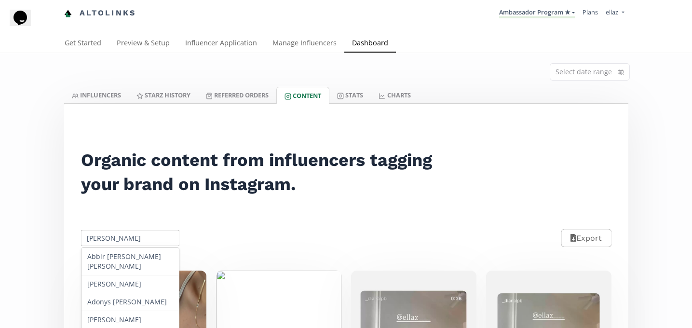
click at [111, 234] on input "[PERSON_NAME]" at bounding box center [131, 238] width 102 height 19
paste input "[PERSON_NAME]"
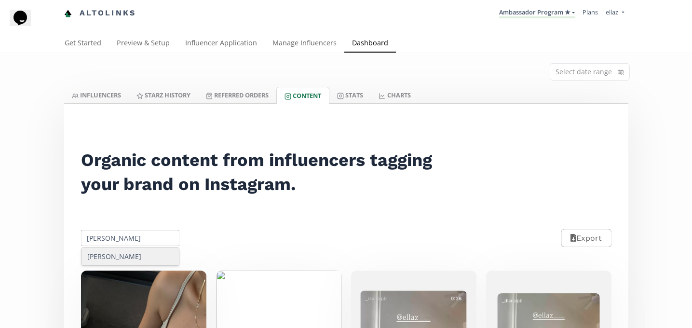
click at [129, 260] on div "[PERSON_NAME]" at bounding box center [131, 256] width 98 height 17
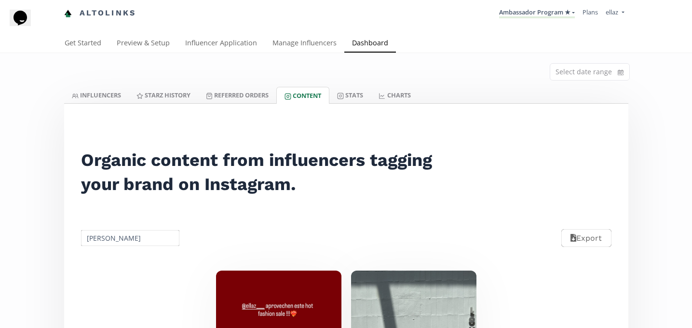
click at [124, 242] on input "[PERSON_NAME]" at bounding box center [131, 238] width 102 height 19
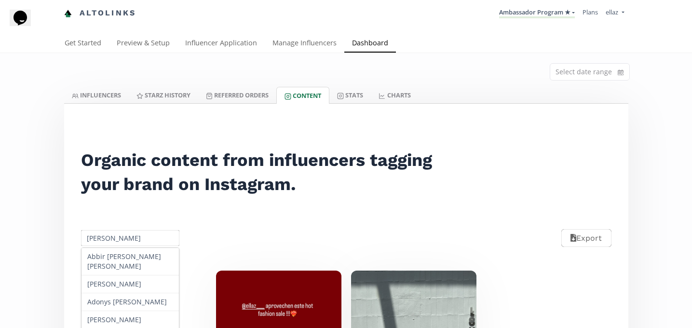
click at [124, 242] on input "[PERSON_NAME]" at bounding box center [131, 238] width 102 height 19
paste input "ingrid linares díaz"
click at [140, 249] on div "[PERSON_NAME]" at bounding box center [131, 256] width 98 height 17
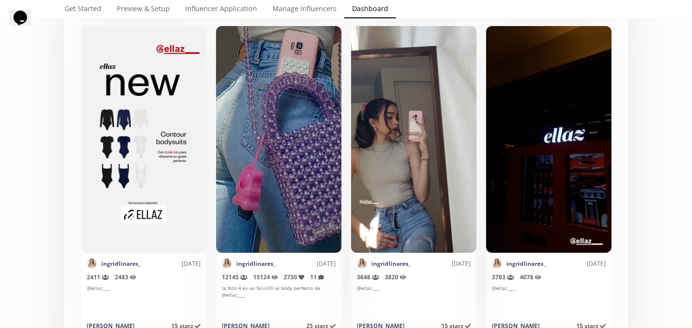
scroll to position [99, 0]
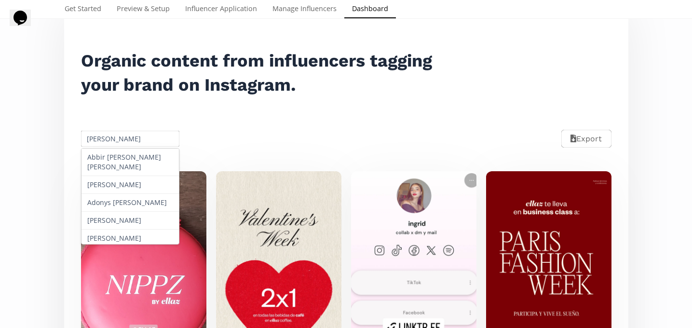
click at [111, 141] on input "[PERSON_NAME]" at bounding box center [131, 138] width 102 height 19
paste input "[PERSON_NAME]"
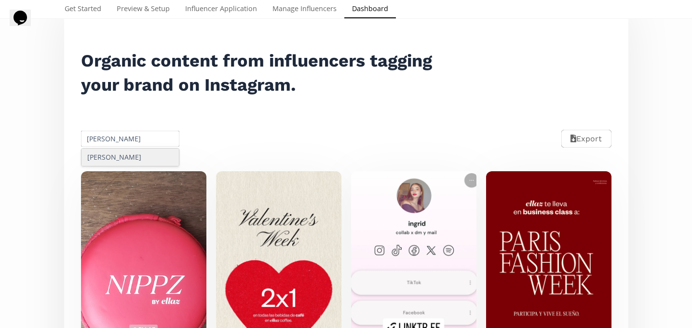
click at [126, 155] on div "[PERSON_NAME]" at bounding box center [131, 157] width 98 height 17
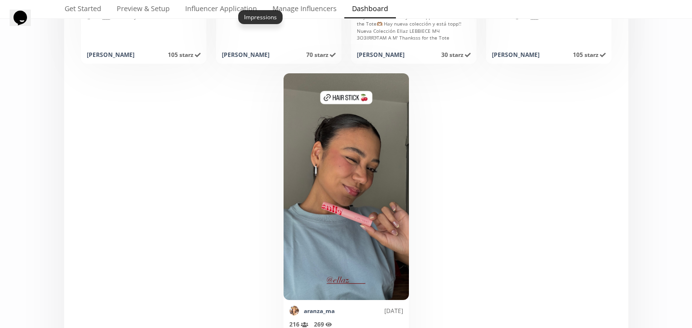
scroll to position [527, 0]
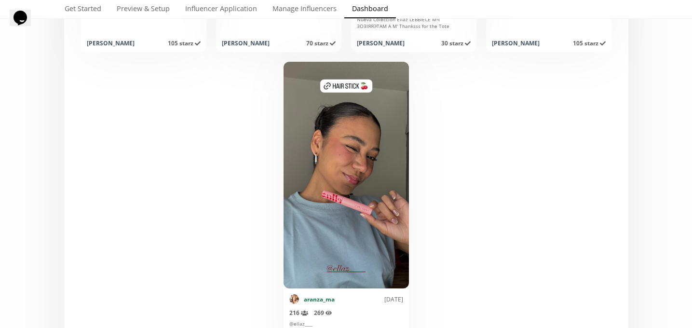
click at [319, 296] on link "aranza_ma" at bounding box center [319, 299] width 31 height 8
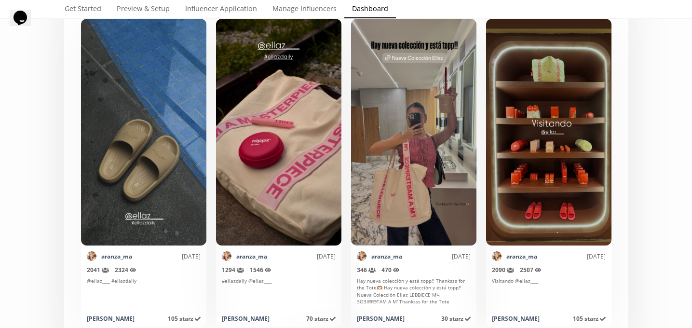
scroll to position [0, 0]
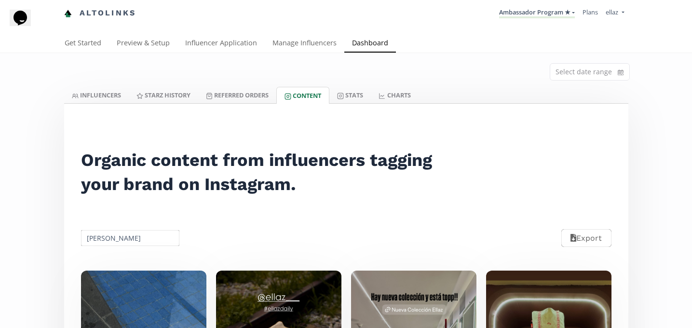
click at [136, 237] on input "[PERSON_NAME]" at bounding box center [131, 238] width 102 height 19
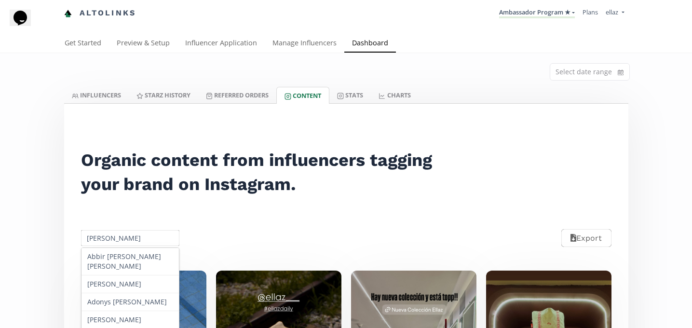
click at [136, 237] on input "[PERSON_NAME]" at bounding box center [131, 238] width 102 height 19
paste input "[PERSON_NAME]"
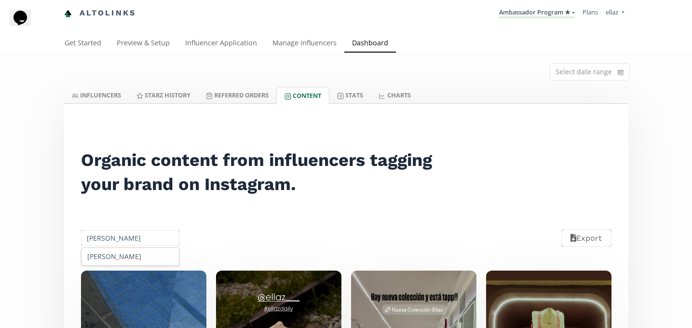
click at [121, 254] on div "[PERSON_NAME]" at bounding box center [131, 256] width 98 height 17
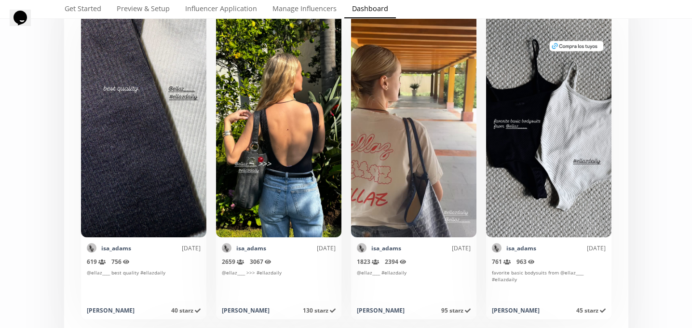
scroll to position [7, 0]
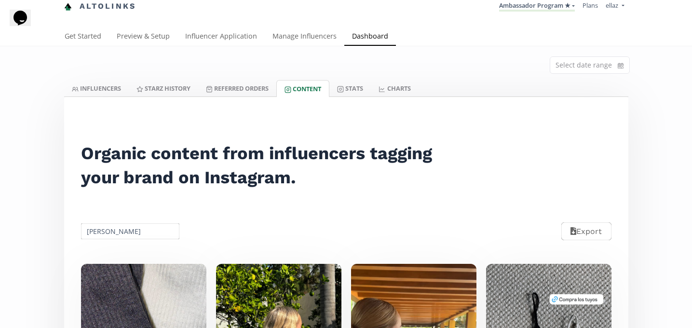
click at [125, 222] on input "[PERSON_NAME]" at bounding box center [131, 231] width 102 height 19
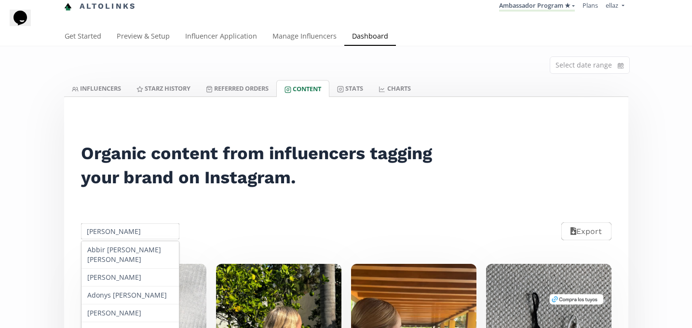
click at [123, 231] on input "[PERSON_NAME]" at bounding box center [131, 231] width 102 height 19
paste input "[PERSON_NAME]"
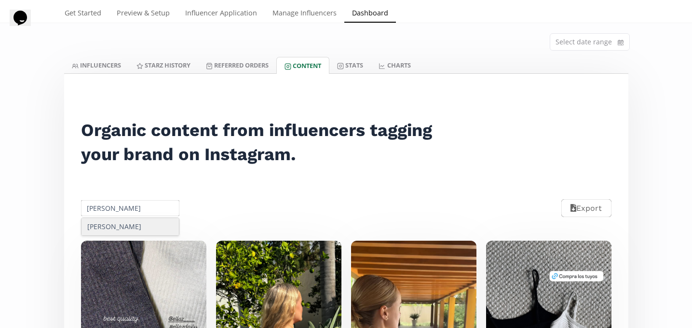
click at [148, 234] on div "[PERSON_NAME]" at bounding box center [131, 226] width 98 height 17
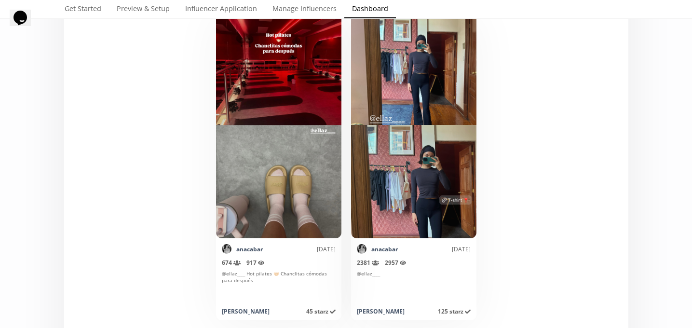
scroll to position [250, 0]
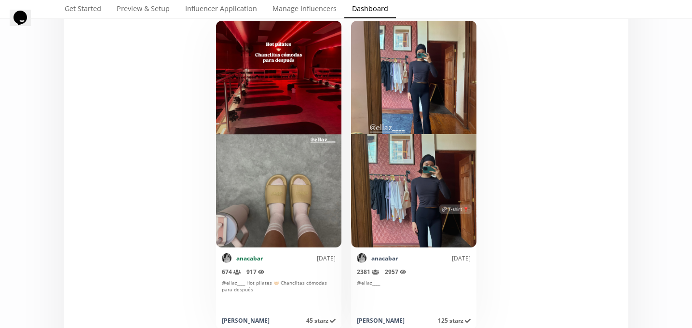
click at [256, 258] on link "anacabar" at bounding box center [249, 258] width 27 height 8
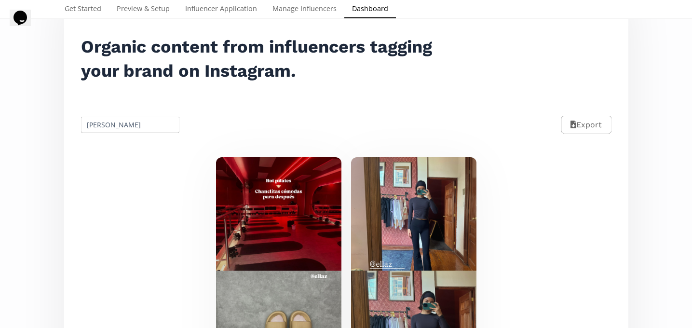
scroll to position [74, 0]
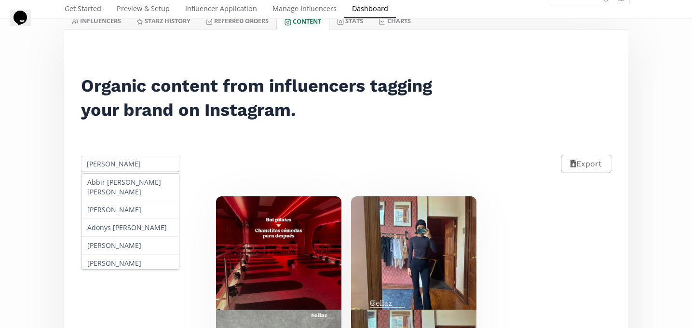
click at [122, 164] on input "[PERSON_NAME]" at bounding box center [131, 163] width 102 height 19
paste input "[PERSON_NAME]"
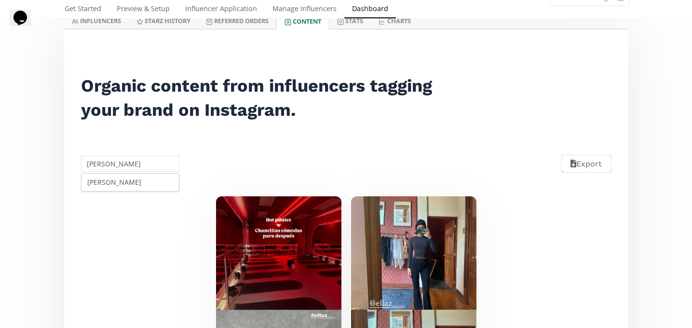
click at [137, 180] on div "[PERSON_NAME]" at bounding box center [131, 182] width 98 height 17
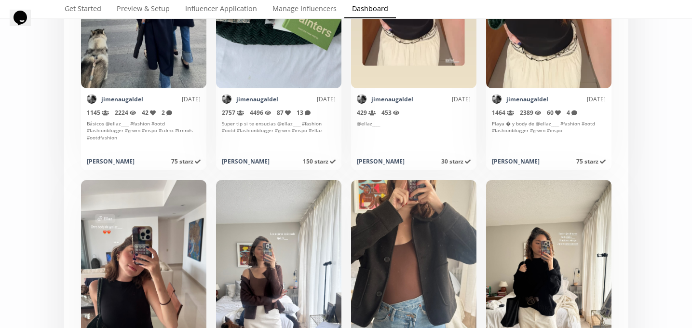
scroll to position [0, 0]
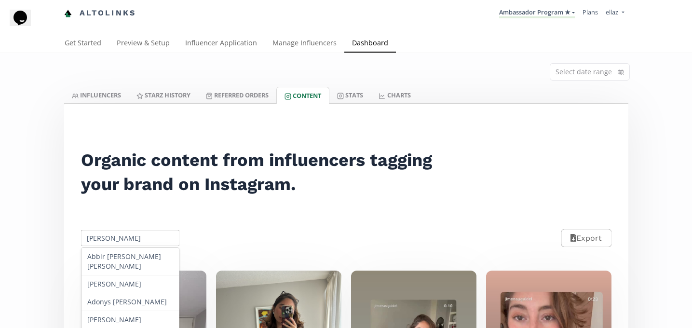
click at [115, 238] on input "[PERSON_NAME]" at bounding box center [131, 238] width 102 height 19
paste input "[PERSON_NAME]"
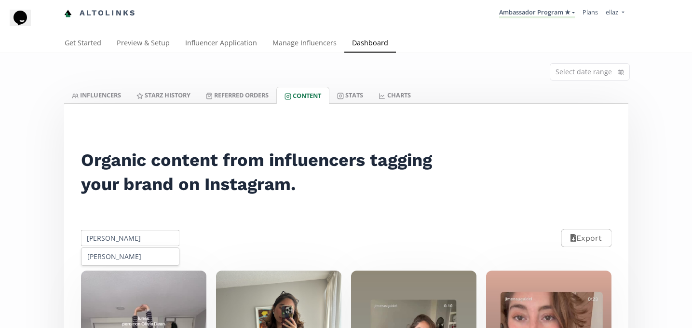
click at [134, 257] on div "[PERSON_NAME]" at bounding box center [131, 256] width 98 height 17
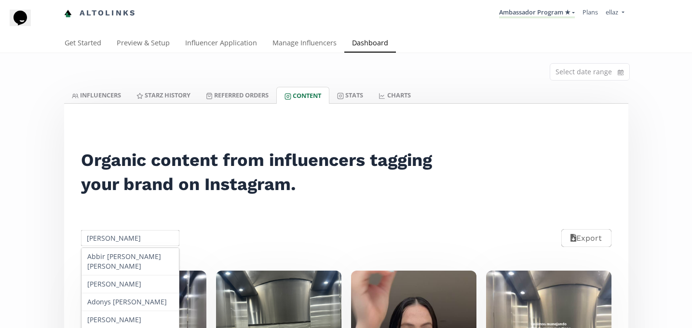
click at [119, 234] on input "[PERSON_NAME]" at bounding box center [131, 238] width 102 height 19
paste input "Kendra Fernanda Alderete Llamas"
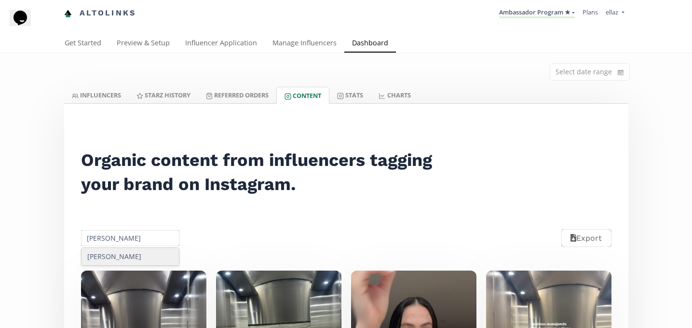
click at [152, 259] on div "[PERSON_NAME]" at bounding box center [131, 256] width 98 height 17
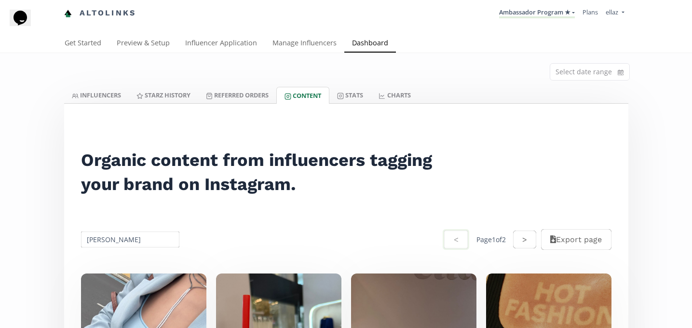
click at [120, 248] on input "[PERSON_NAME]" at bounding box center [131, 239] width 102 height 19
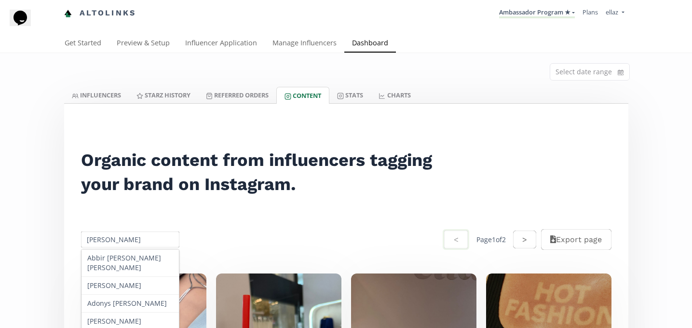
click at [120, 248] on input "[PERSON_NAME]" at bounding box center [131, 239] width 102 height 19
click at [116, 242] on input "[PERSON_NAME]" at bounding box center [131, 239] width 102 height 19
paste input "[PERSON_NAME]"
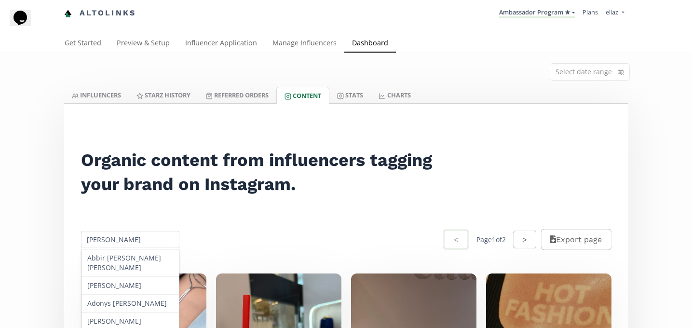
scroll to position [0, 2]
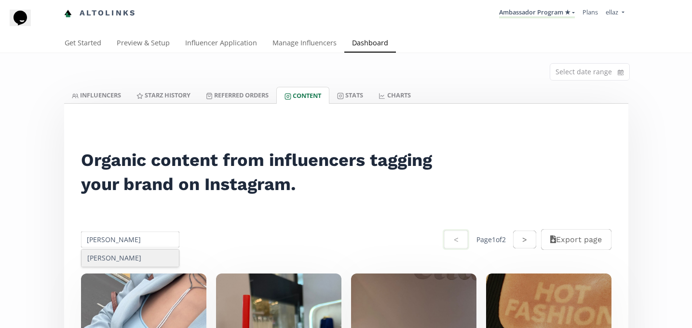
click at [139, 263] on div "[PERSON_NAME]" at bounding box center [131, 257] width 98 height 17
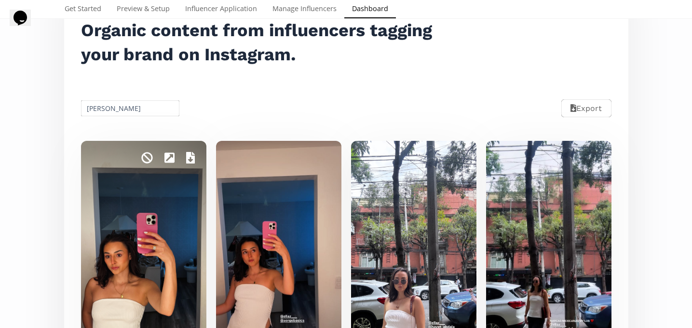
scroll to position [111, 0]
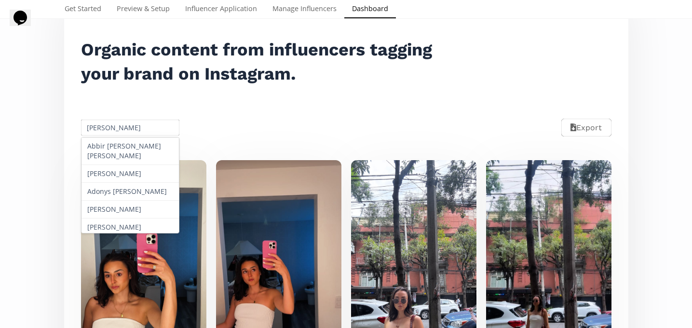
click at [125, 130] on input "[PERSON_NAME]" at bounding box center [131, 127] width 102 height 19
paste input "[PERSON_NAME] Dajud [PERSON_NAME]"
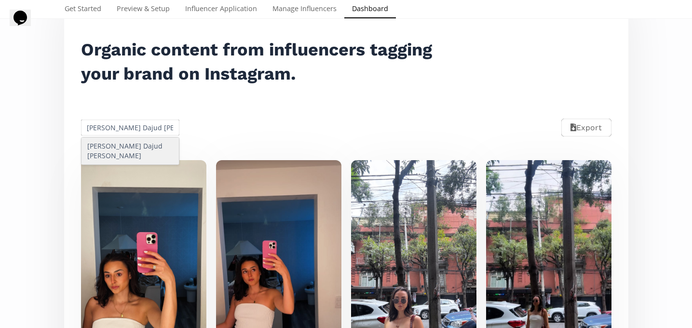
click at [125, 150] on div "[PERSON_NAME] Dajud [PERSON_NAME]" at bounding box center [131, 151] width 98 height 27
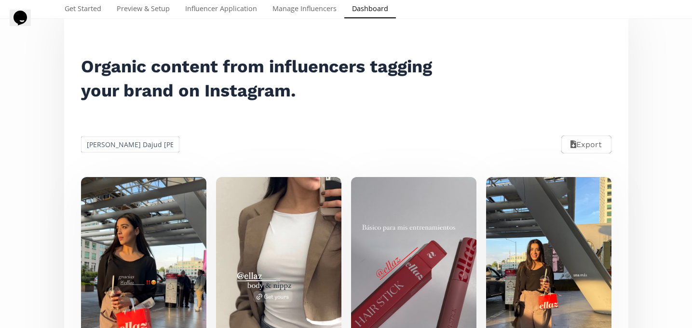
scroll to position [0, 0]
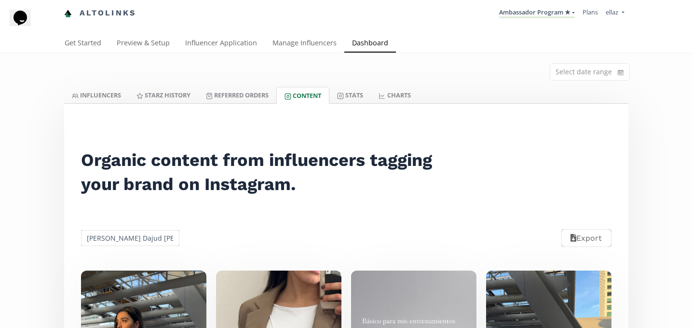
click at [132, 242] on input "[PERSON_NAME] Dajud [PERSON_NAME]" at bounding box center [131, 238] width 102 height 19
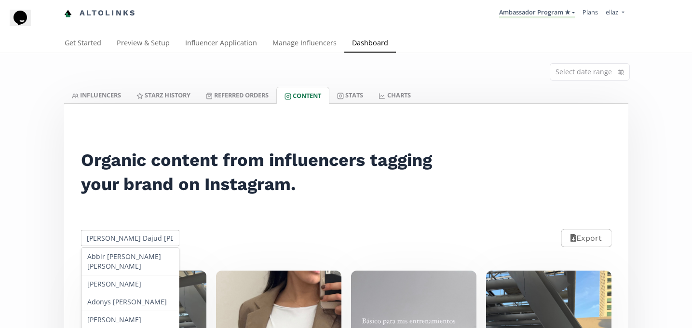
click at [132, 242] on input "[PERSON_NAME] Dajud [PERSON_NAME]" at bounding box center [131, 238] width 102 height 19
paste input "[PERSON_NAME]"
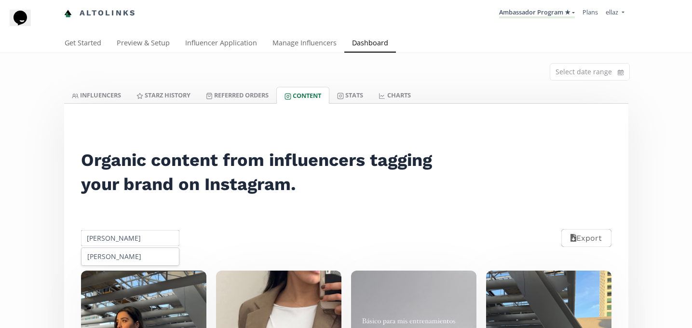
scroll to position [0, 1]
click at [125, 262] on div "[PERSON_NAME]" at bounding box center [131, 256] width 98 height 17
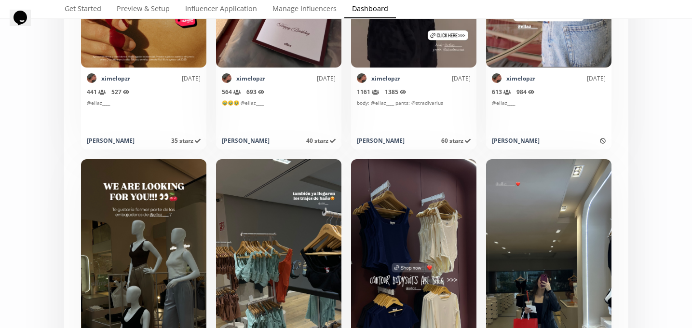
scroll to position [0, 0]
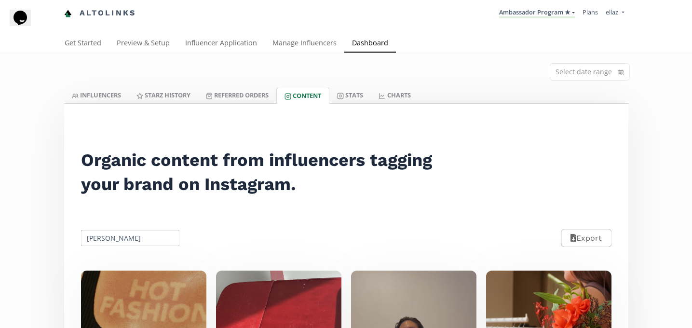
click at [125, 247] on input "[PERSON_NAME]" at bounding box center [131, 238] width 102 height 19
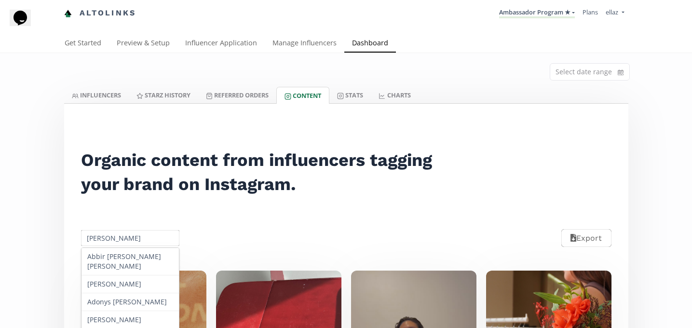
click at [125, 247] on input "[PERSON_NAME]" at bounding box center [131, 238] width 102 height 19
paste input "Lesly Isabel Bravo Sánch"
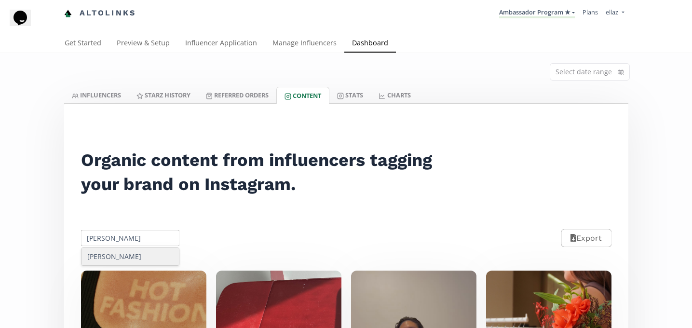
click at [145, 256] on div "Lesly Isabel sanchez" at bounding box center [131, 256] width 98 height 17
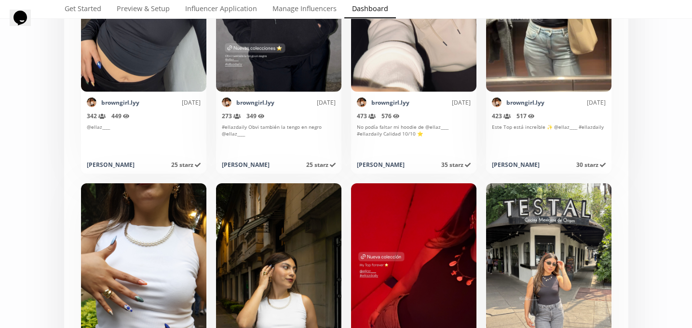
scroll to position [32, 0]
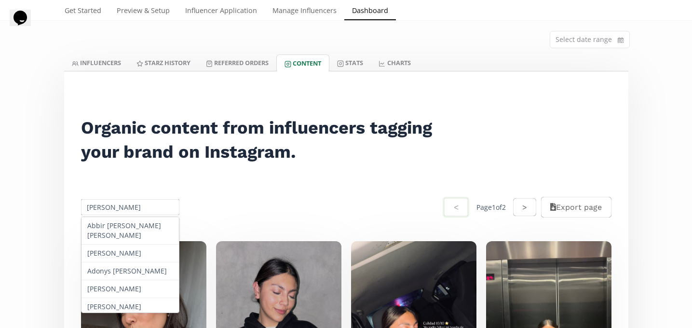
click at [124, 207] on input "Lesly Isabel sanchez" at bounding box center [131, 207] width 102 height 19
paste input "Michell Alatorre Pascual"
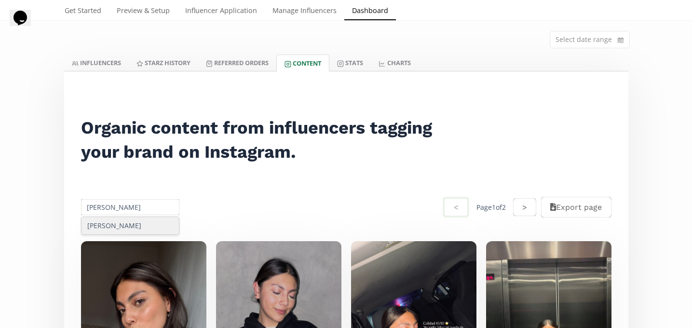
type input "Michell Alatorre Pascual"
click at [142, 231] on div "Michell Alatorre Pascual" at bounding box center [131, 225] width 98 height 17
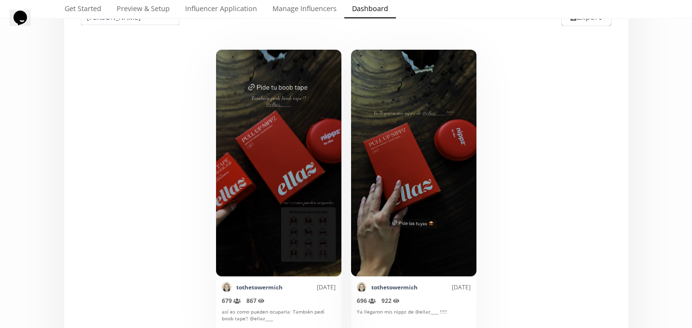
scroll to position [0, 0]
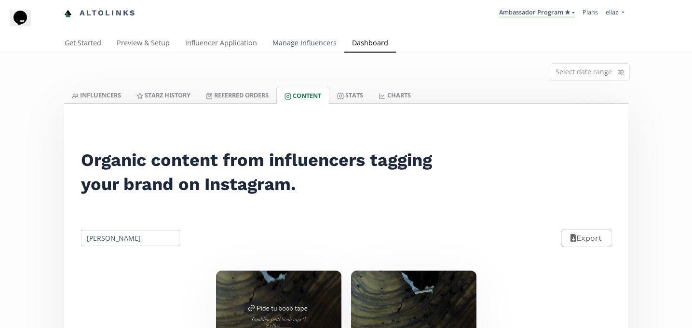
click at [280, 36] on link "Manage Influencers" at bounding box center [305, 43] width 80 height 19
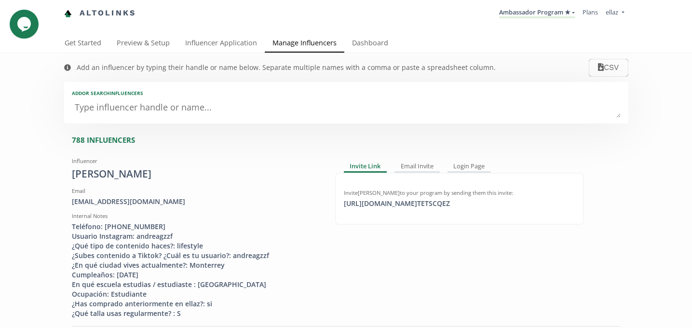
click at [121, 116] on textarea at bounding box center [346, 107] width 549 height 19
type textarea "re"
type input "re"
type input "RE"
type textarea "ren"
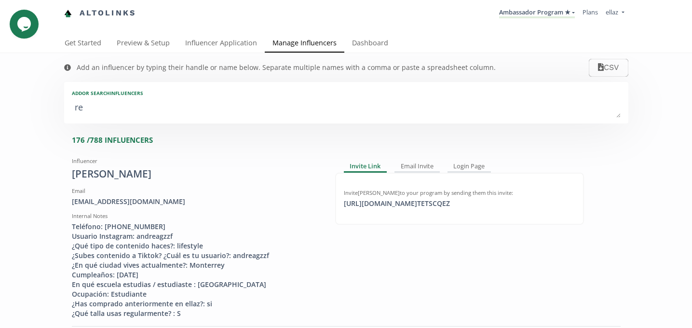
type input "ren"
type input "REN"
type textarea "rena"
type input "rena"
type input "RENA"
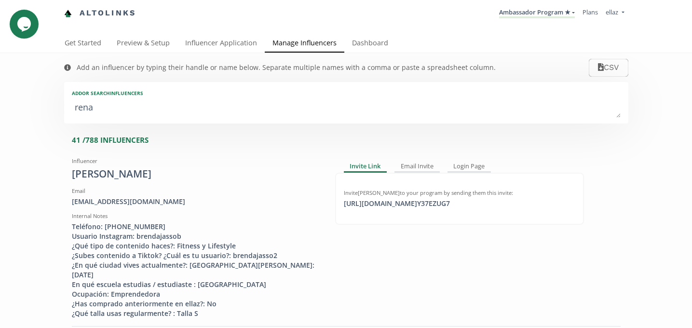
type textarea "renat"
type input "renat"
type input "RENAT"
type textarea "renata"
type input "renata"
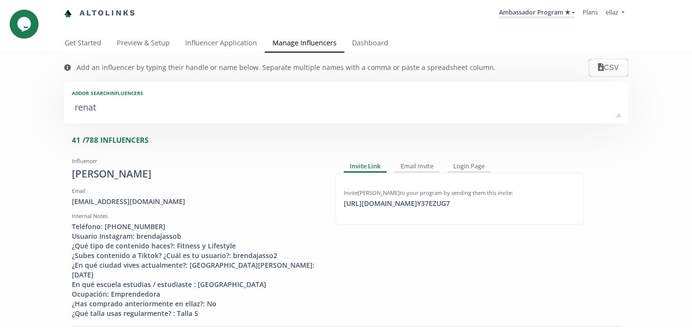
type input "RENATA"
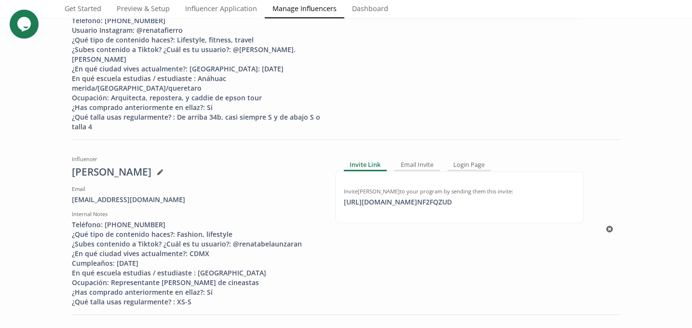
scroll to position [396, 0]
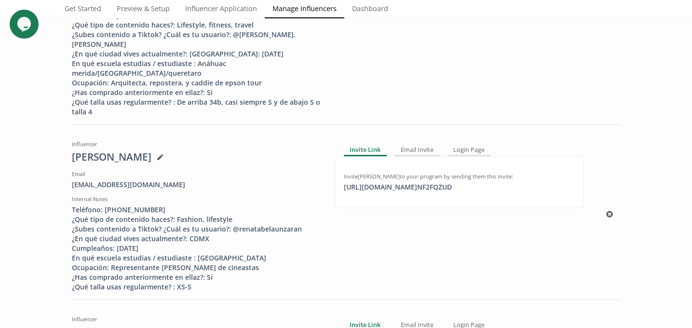
type textarea "renata"
click at [128, 154] on div "[PERSON_NAME]" at bounding box center [196, 157] width 249 height 14
copy div "Belaunzaran"
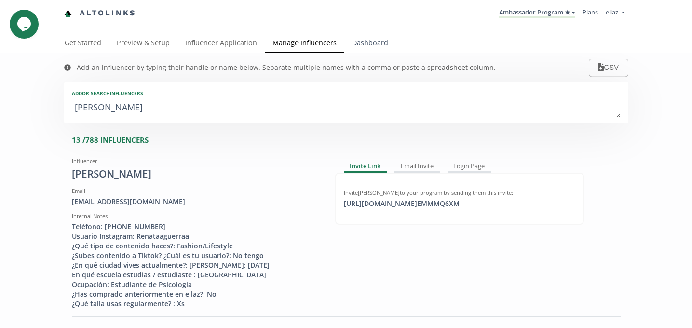
click at [367, 50] on link "Dashboard" at bounding box center [371, 43] width 52 height 19
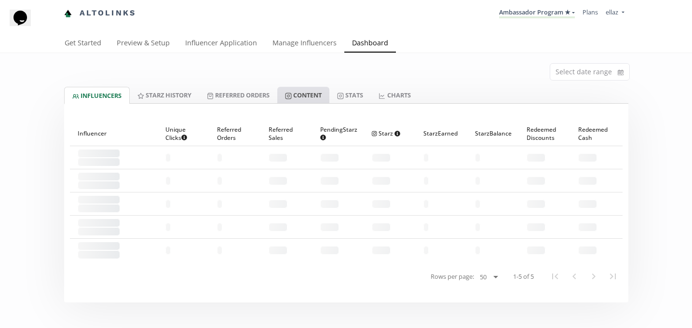
click at [325, 98] on link "Content" at bounding box center [303, 95] width 52 height 16
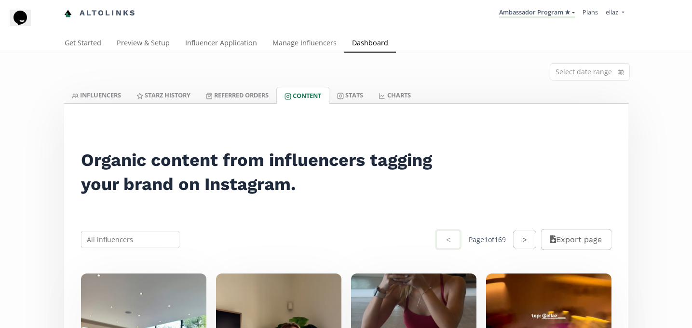
click at [132, 242] on input "text" at bounding box center [131, 239] width 102 height 19
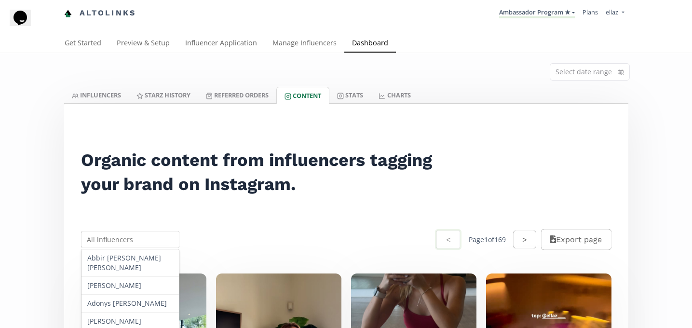
paste input "Belaunzaran"
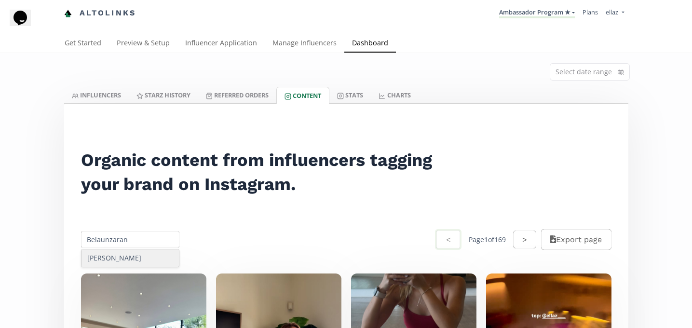
click at [137, 261] on div "[PERSON_NAME]" at bounding box center [131, 257] width 98 height 17
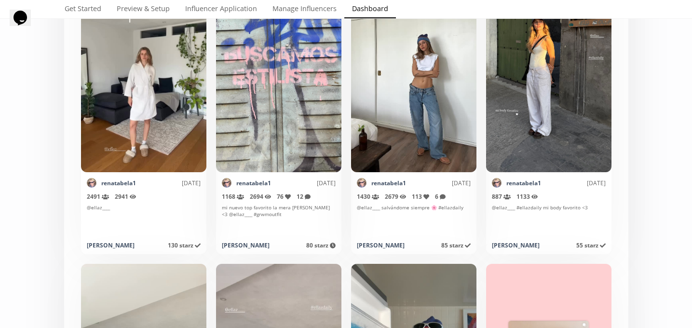
scroll to position [327, 0]
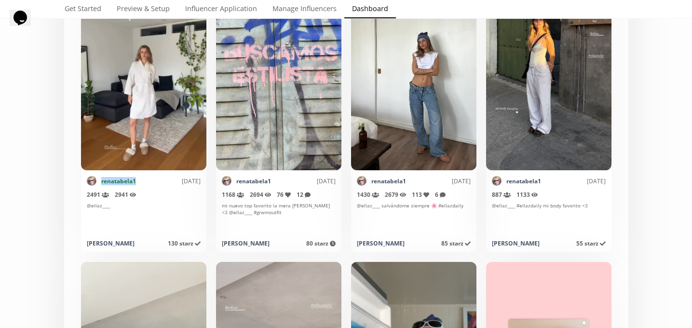
copy link "renatabela1"
drag, startPoint x: 143, startPoint y: 184, endPoint x: 101, endPoint y: 184, distance: 42.0
click at [101, 184] on div "renatabela1 [DATE]" at bounding box center [144, 181] width 114 height 10
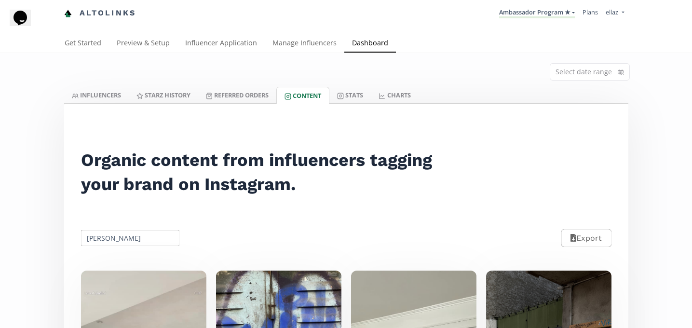
click at [124, 239] on input "[PERSON_NAME]" at bounding box center [131, 238] width 102 height 19
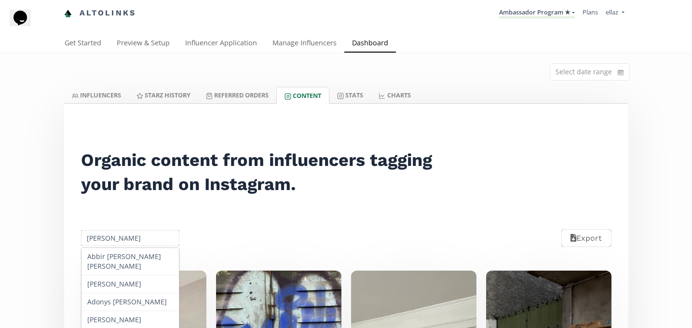
click at [124, 239] on input "[PERSON_NAME]" at bounding box center [131, 238] width 102 height 19
paste input "[PERSON_NAME]"
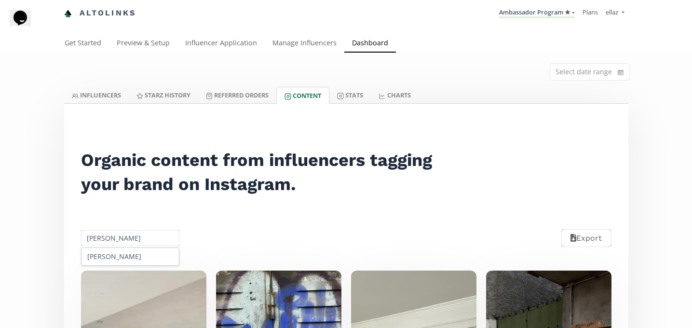
click at [136, 252] on div "[PERSON_NAME]" at bounding box center [131, 256] width 98 height 17
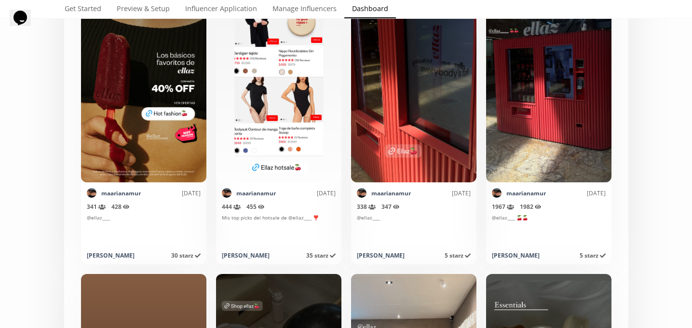
scroll to position [113, 0]
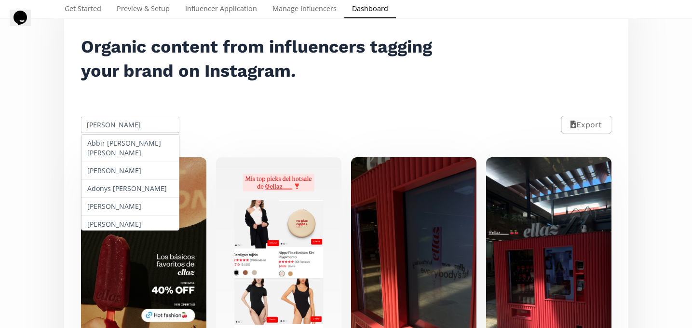
click at [117, 125] on input "[PERSON_NAME]" at bounding box center [131, 124] width 102 height 19
paste input "[PERSON_NAME]"
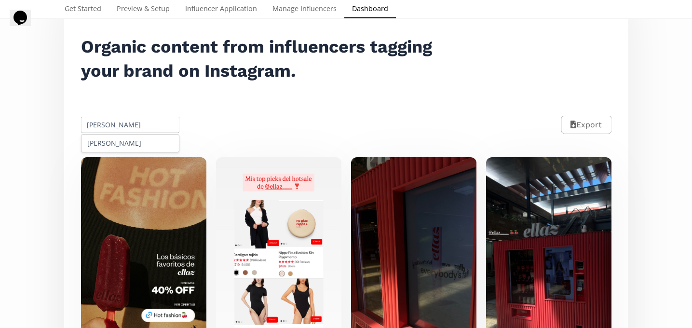
scroll to position [0, 3]
click at [128, 152] on div "[PERSON_NAME]" at bounding box center [131, 143] width 98 height 17
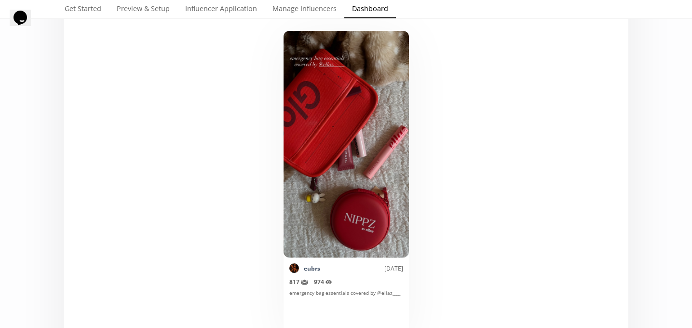
scroll to position [0, 0]
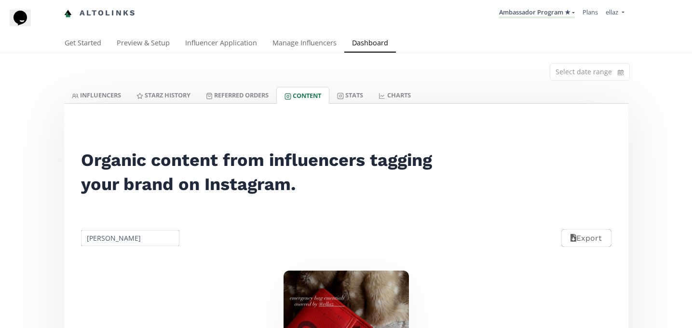
click at [125, 234] on input "[PERSON_NAME]" at bounding box center [131, 238] width 102 height 19
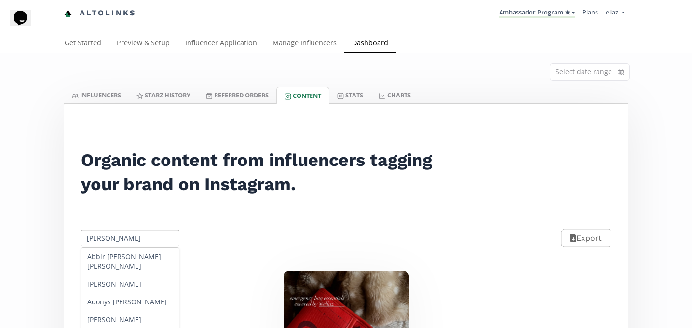
click at [125, 234] on input "[PERSON_NAME]" at bounding box center [131, 238] width 102 height 19
paste input "Aurora Dia"
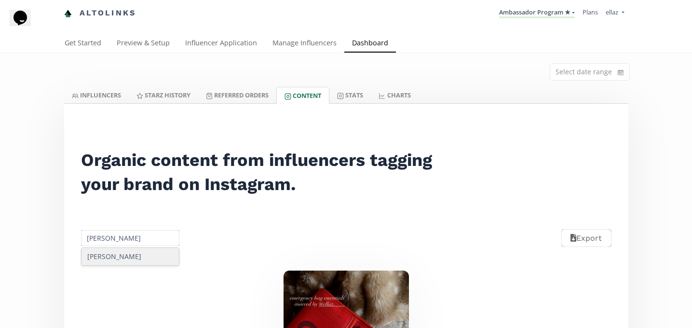
click at [125, 253] on div "[PERSON_NAME]" at bounding box center [131, 256] width 98 height 17
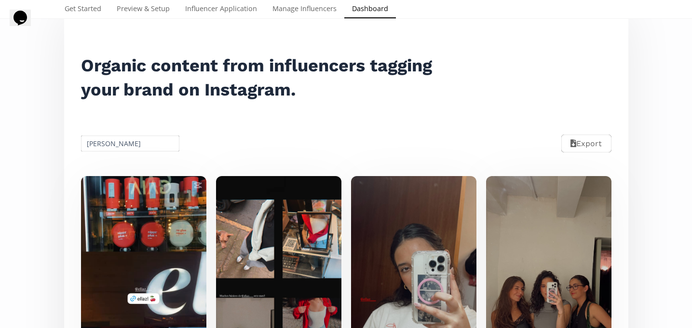
scroll to position [9, 0]
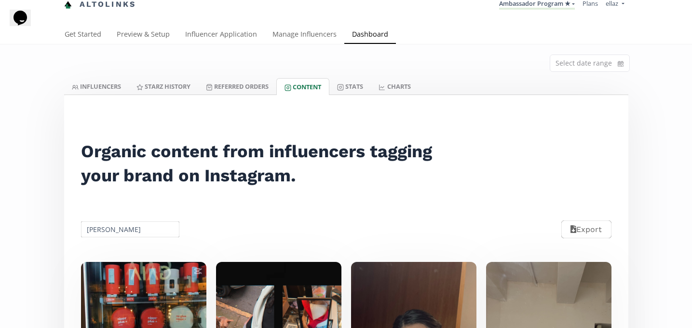
click at [115, 232] on input "[PERSON_NAME]" at bounding box center [131, 229] width 102 height 19
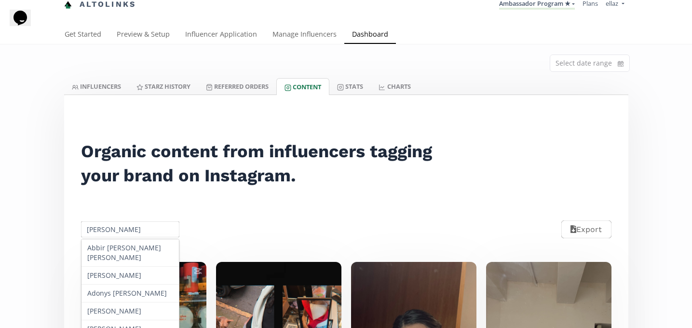
click at [115, 232] on input "[PERSON_NAME]" at bounding box center [131, 229] width 102 height 19
paste input "[PERSON_NAME]"
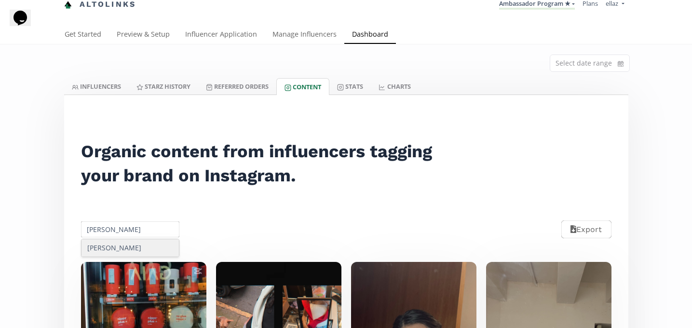
click at [135, 247] on div "[PERSON_NAME]" at bounding box center [131, 247] width 98 height 17
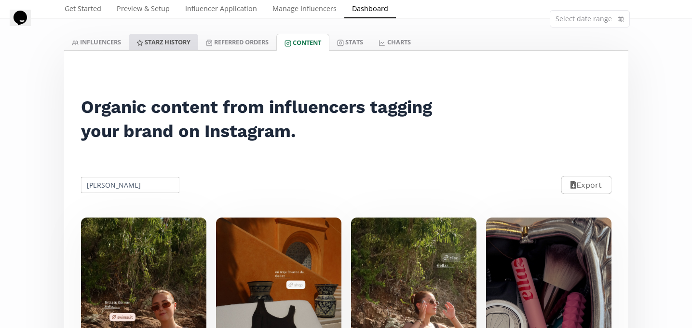
scroll to position [0, 0]
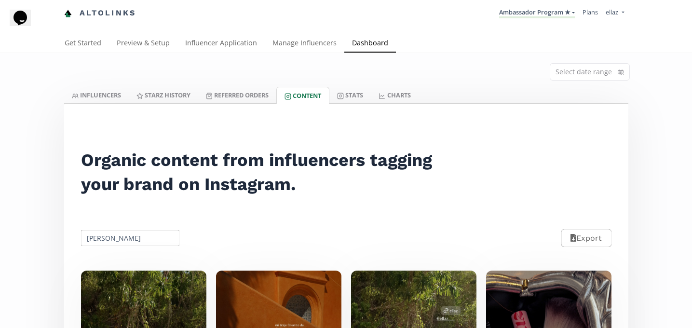
click at [116, 243] on input "[PERSON_NAME]" at bounding box center [131, 238] width 102 height 19
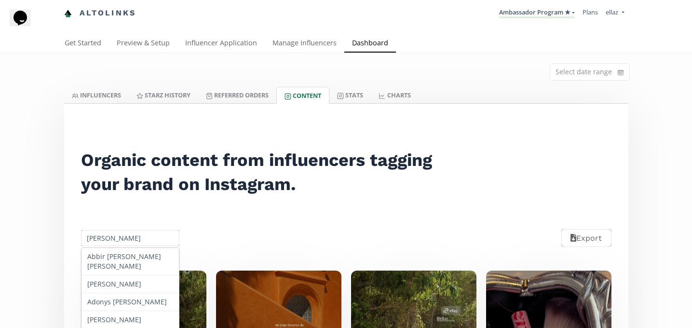
click at [116, 243] on input "[PERSON_NAME]" at bounding box center [131, 238] width 102 height 19
paste input "[PERSON_NAME]"
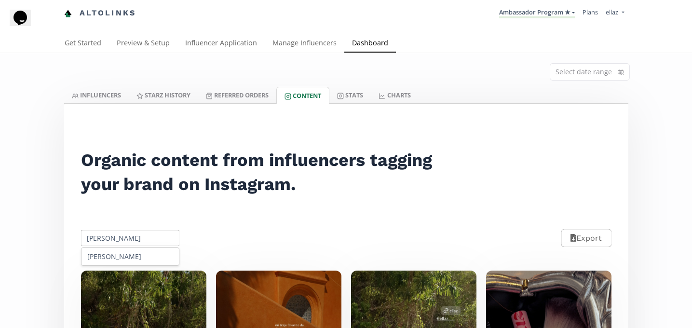
click at [131, 252] on div "[PERSON_NAME]" at bounding box center [131, 256] width 98 height 17
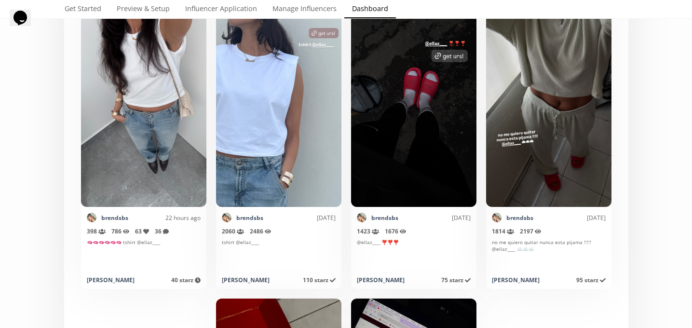
scroll to position [289, 0]
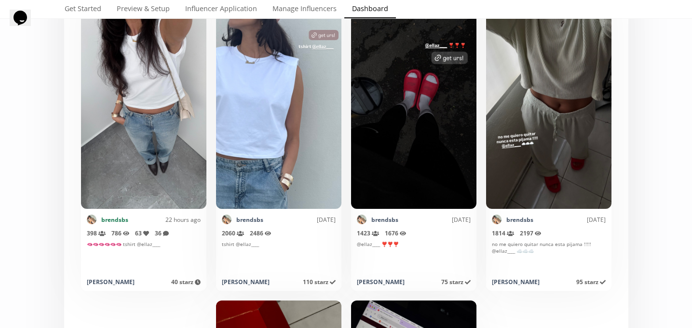
click at [124, 222] on link "brendsbs" at bounding box center [114, 220] width 27 height 8
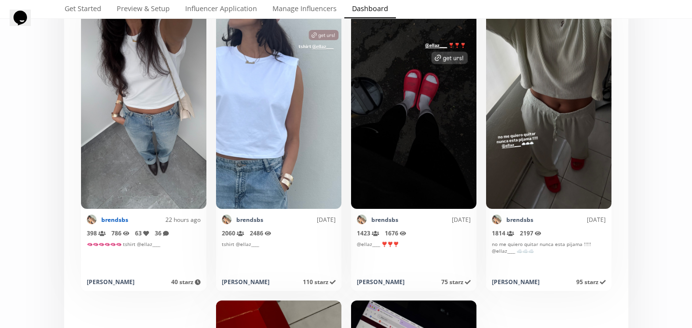
scroll to position [0, 0]
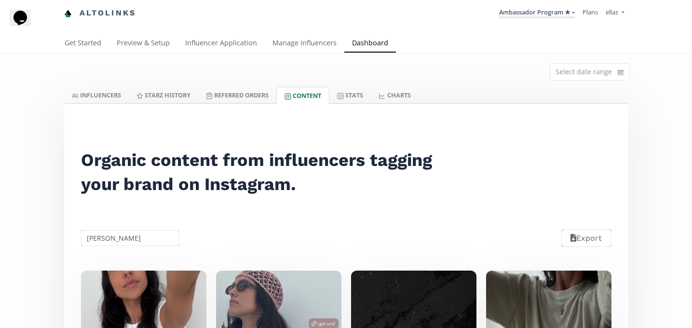
click at [119, 234] on input "[PERSON_NAME]" at bounding box center [131, 238] width 102 height 19
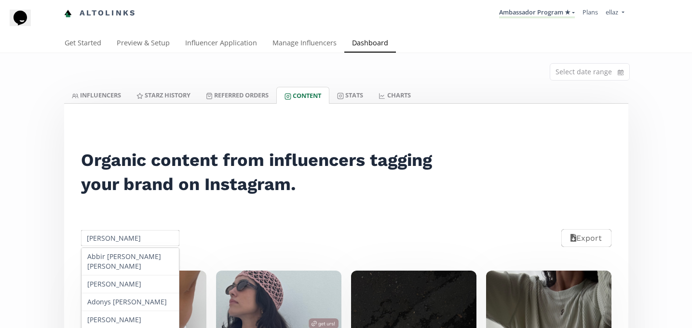
click at [119, 234] on input "[PERSON_NAME]" at bounding box center [131, 238] width 102 height 19
paste input "[PERSON_NAME]"
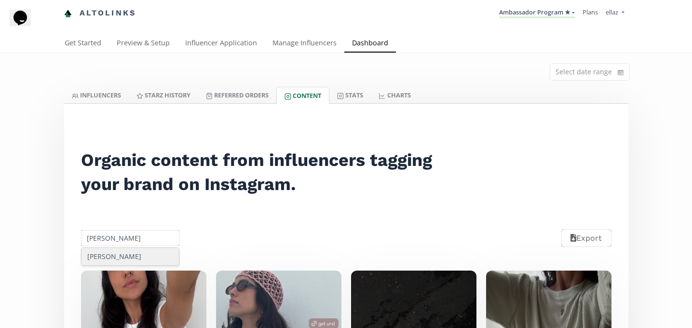
click at [143, 255] on div "[PERSON_NAME]" at bounding box center [131, 256] width 98 height 17
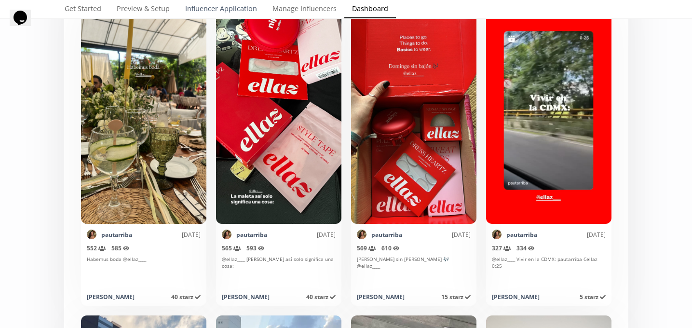
scroll to position [39, 0]
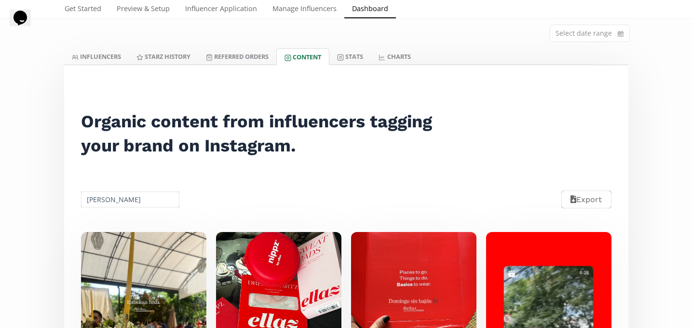
click at [133, 203] on input "[PERSON_NAME]" at bounding box center [131, 199] width 102 height 19
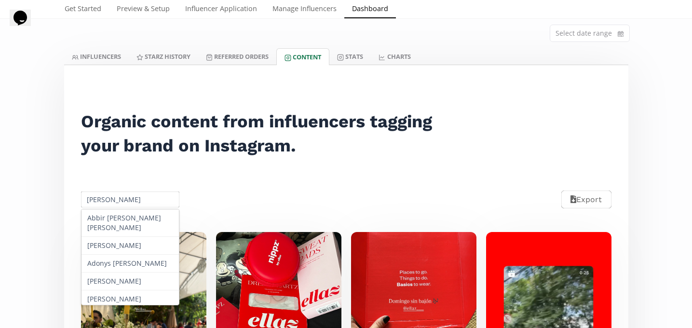
click at [133, 203] on input "[PERSON_NAME]" at bounding box center [131, 199] width 102 height 19
paste input "[PERSON_NAME]"
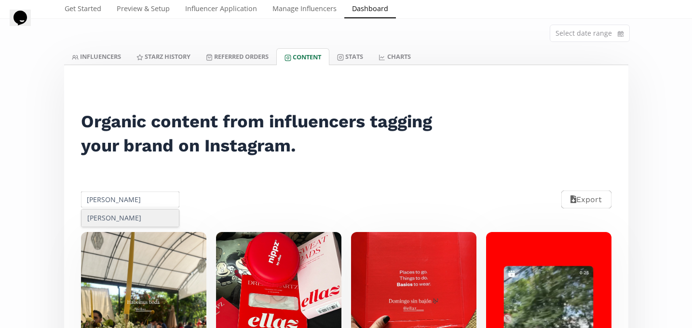
click at [136, 221] on div "[PERSON_NAME]" at bounding box center [131, 217] width 98 height 17
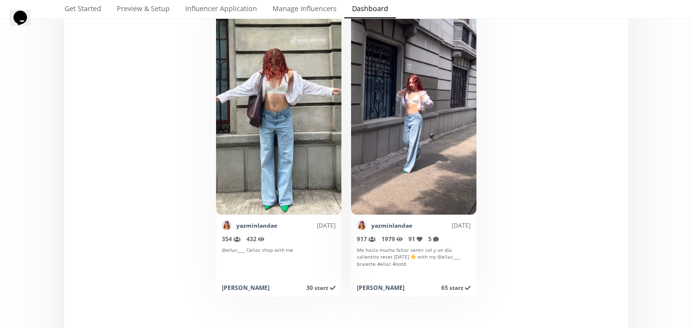
scroll to position [0, 0]
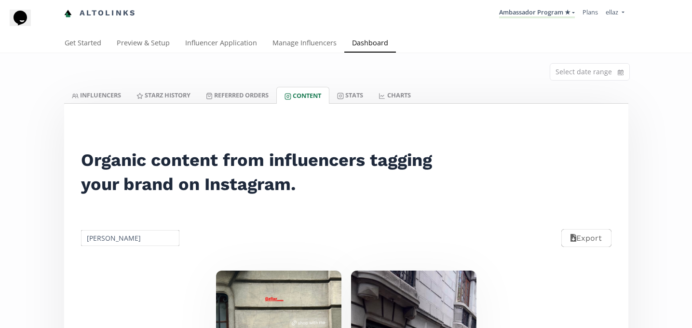
click at [120, 242] on input "[PERSON_NAME]" at bounding box center [131, 238] width 102 height 19
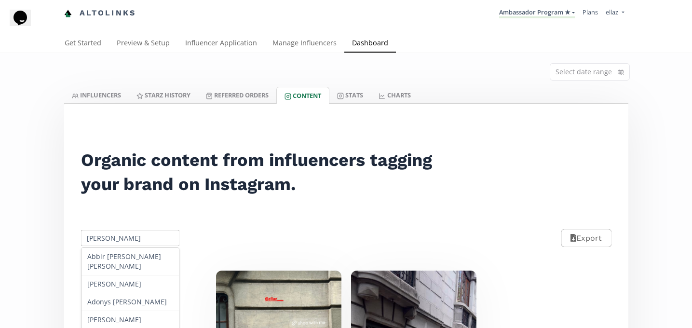
click at [120, 242] on input "[PERSON_NAME]" at bounding box center [131, 238] width 102 height 19
paste input "[PERSON_NAME]"
click at [130, 247] on input "[PERSON_NAME]" at bounding box center [131, 238] width 102 height 19
click at [134, 253] on div "[PERSON_NAME]" at bounding box center [131, 256] width 98 height 17
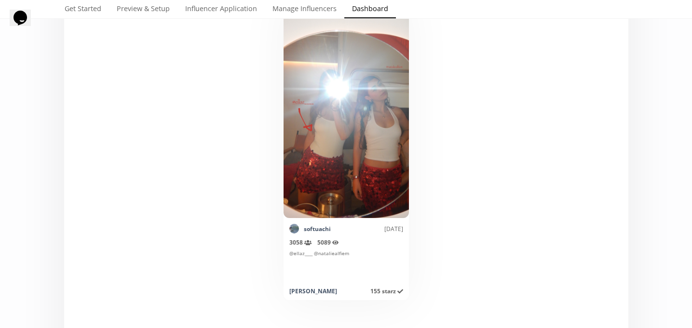
scroll to position [280, 0]
click at [318, 228] on link "softuachi" at bounding box center [317, 228] width 27 height 8
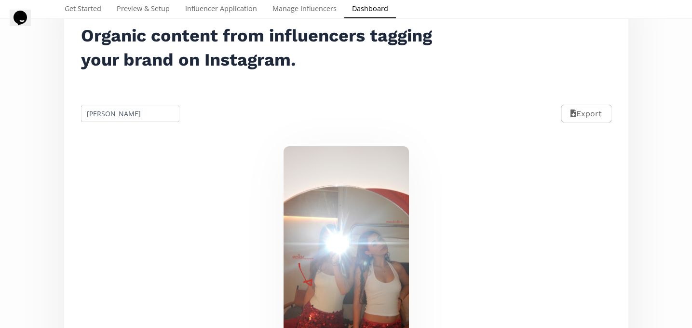
scroll to position [125, 0]
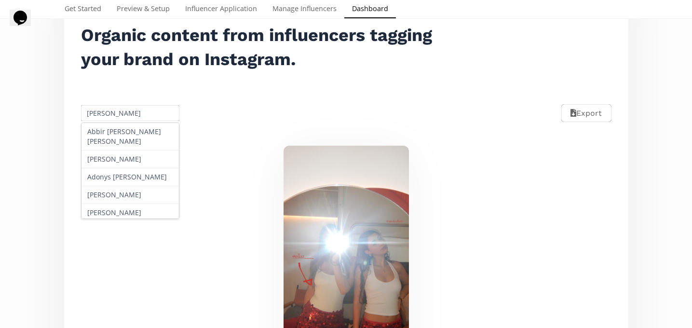
click at [137, 117] on input "[PERSON_NAME]" at bounding box center [131, 113] width 102 height 19
paste input "[PERSON_NAME]"
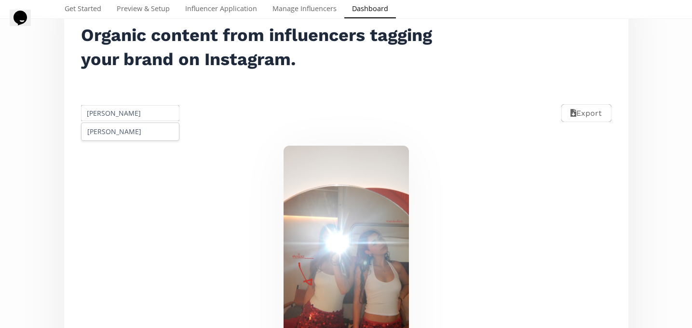
type input "[PERSON_NAME]"
click at [132, 133] on div "[PERSON_NAME]" at bounding box center [131, 131] width 98 height 17
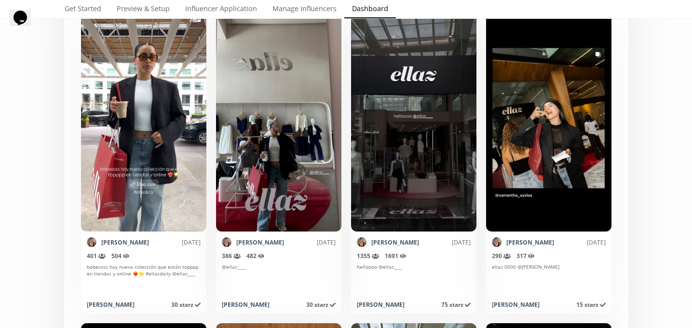
scroll to position [0, 0]
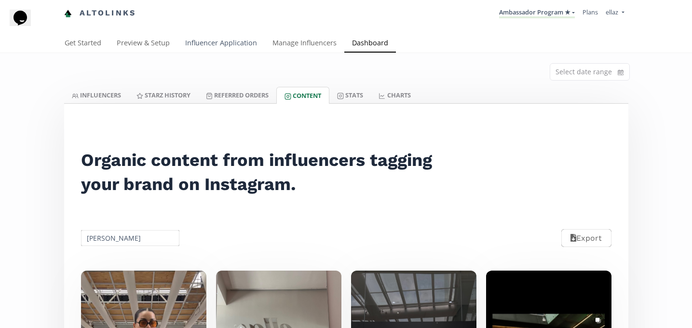
click at [237, 46] on link "Influencer Application" at bounding box center [221, 43] width 87 height 19
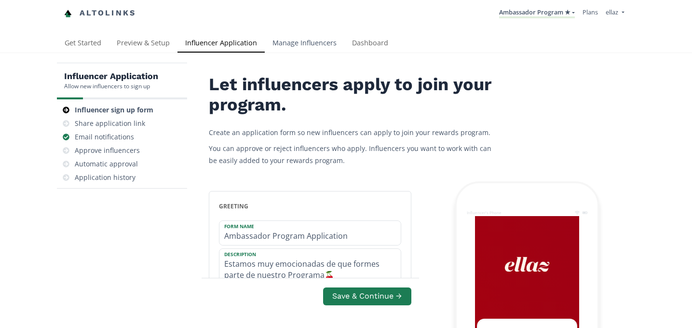
click at [305, 37] on link "Manage Influencers" at bounding box center [305, 43] width 80 height 19
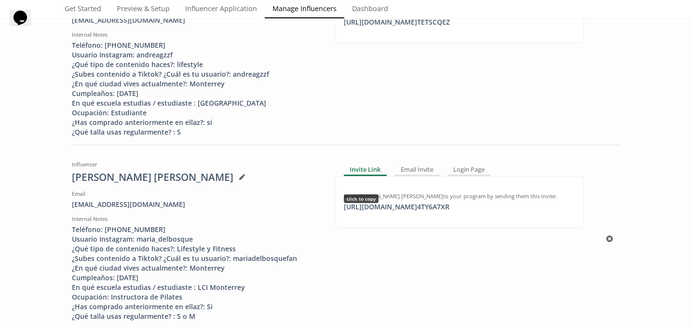
scroll to position [194, 0]
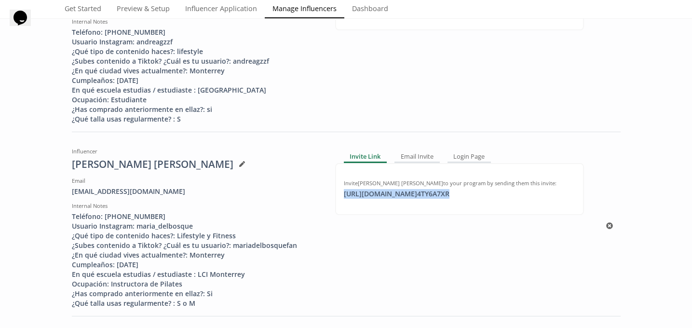
click at [391, 198] on div "[URL][DOMAIN_NAME] 4TY6A7XR click to copy" at bounding box center [396, 194] width 117 height 10
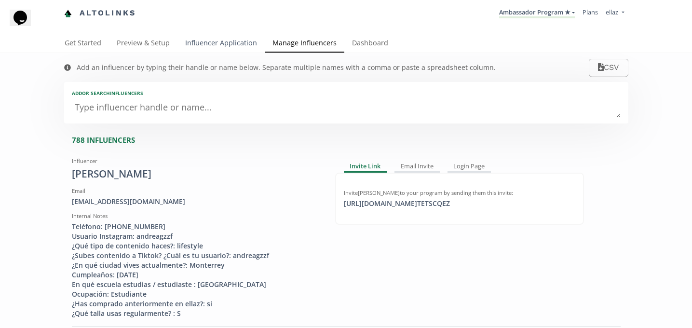
click at [201, 49] on link "Influencer Application" at bounding box center [221, 43] width 87 height 19
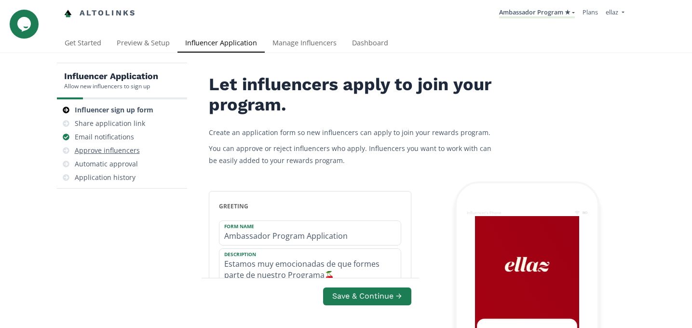
click at [125, 144] on div "Approve influencers" at bounding box center [122, 151] width 123 height 14
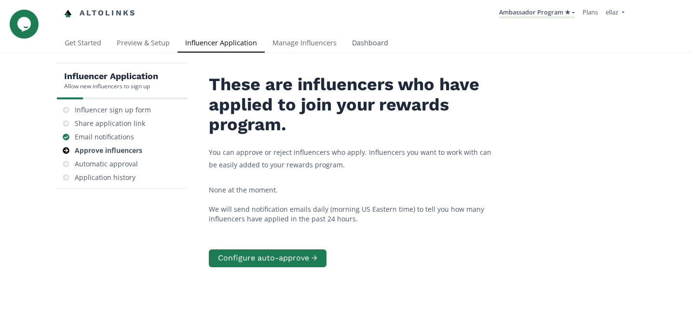
click at [362, 38] on link "Dashboard" at bounding box center [371, 43] width 52 height 19
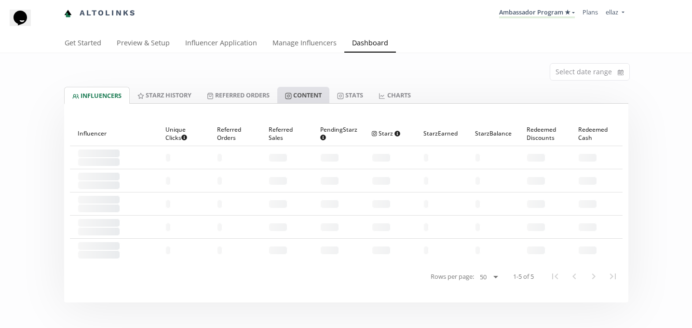
click at [303, 93] on link "Content" at bounding box center [303, 95] width 52 height 16
